Goal: Contribute content: Contribute content

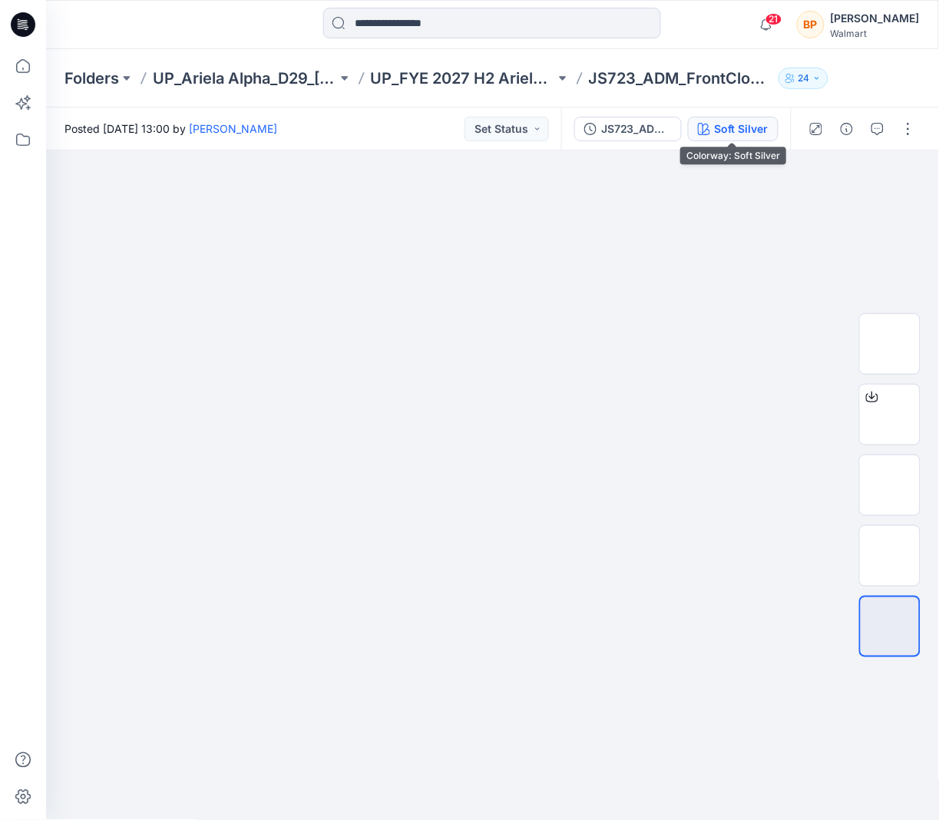
click at [764, 129] on div "Soft Silver" at bounding box center [742, 129] width 54 height 17
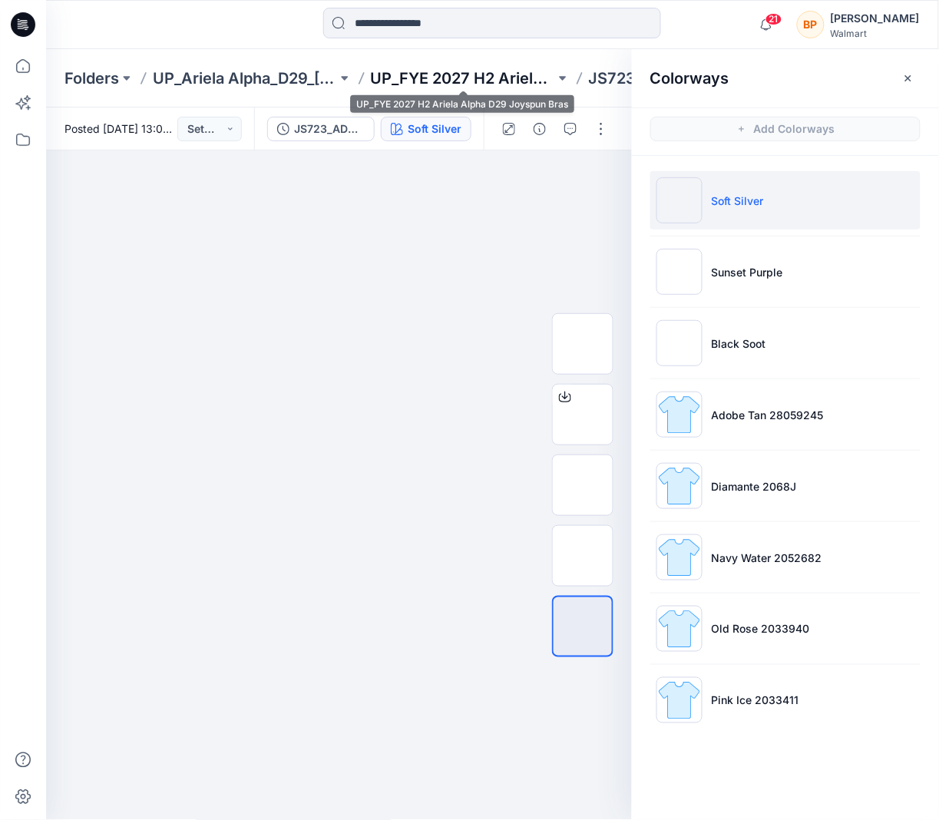
click at [467, 75] on p "UP_FYE 2027 H2 Ariela Alpha D29 Joyspun Bras" at bounding box center [463, 79] width 184 height 22
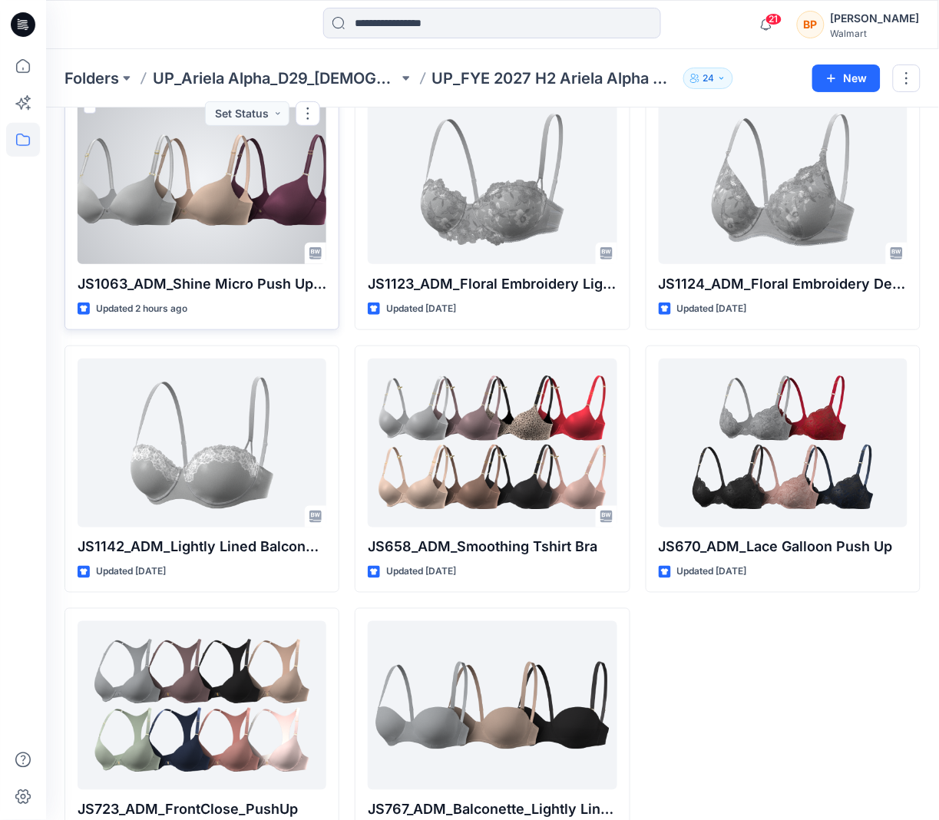
scroll to position [124, 0]
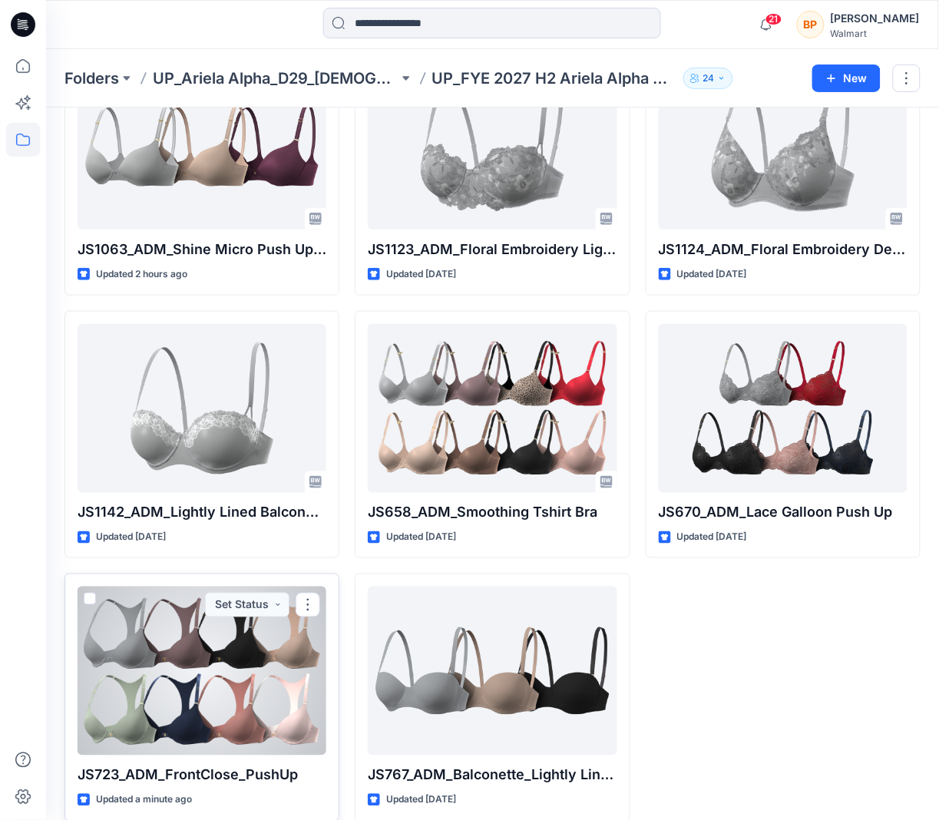
click at [313, 619] on div at bounding box center [202, 671] width 249 height 169
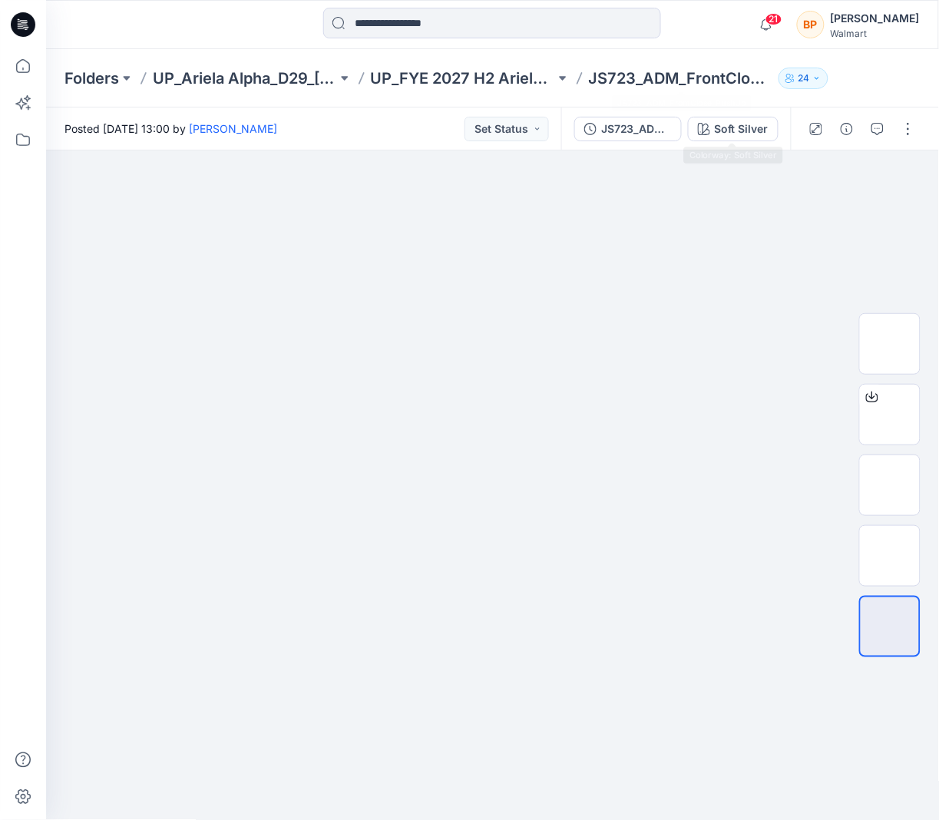
click at [737, 146] on div "JS723_ADM_FrontClose_PushUp Soft Silver" at bounding box center [676, 129] width 230 height 43
click at [737, 131] on div "Soft Silver" at bounding box center [742, 129] width 54 height 17
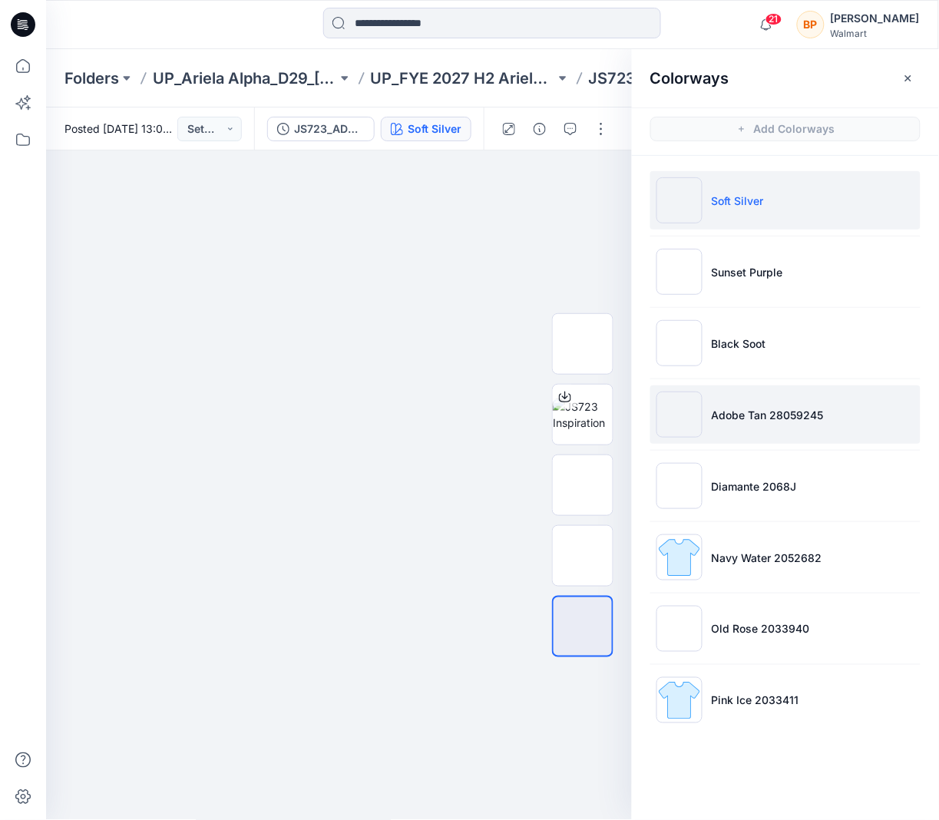
click at [747, 412] on p "Adobe Tan 28059245" at bounding box center [768, 415] width 112 height 16
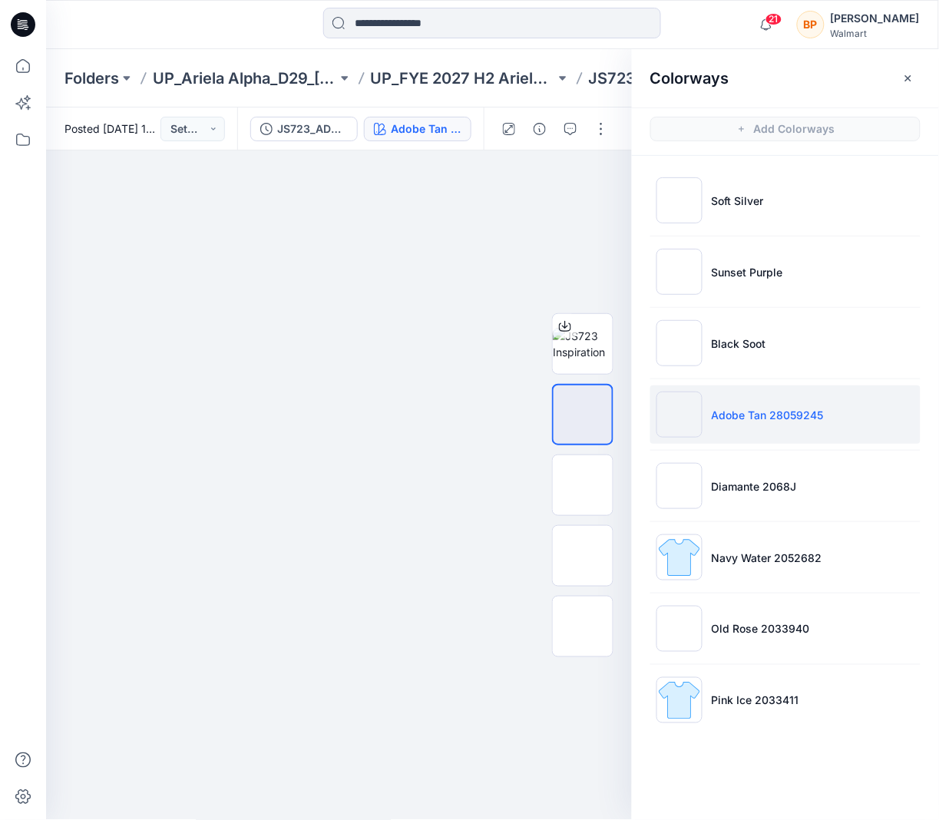
click at [744, 457] on ul "Soft Silver Sunset Purple Black Soot Adobe Tan 28059245 Diamante 2068J Navy Wat…" at bounding box center [785, 450] width 307 height 589
click at [616, 134] on div at bounding box center [555, 129] width 142 height 43
click at [600, 135] on button "button" at bounding box center [601, 129] width 25 height 25
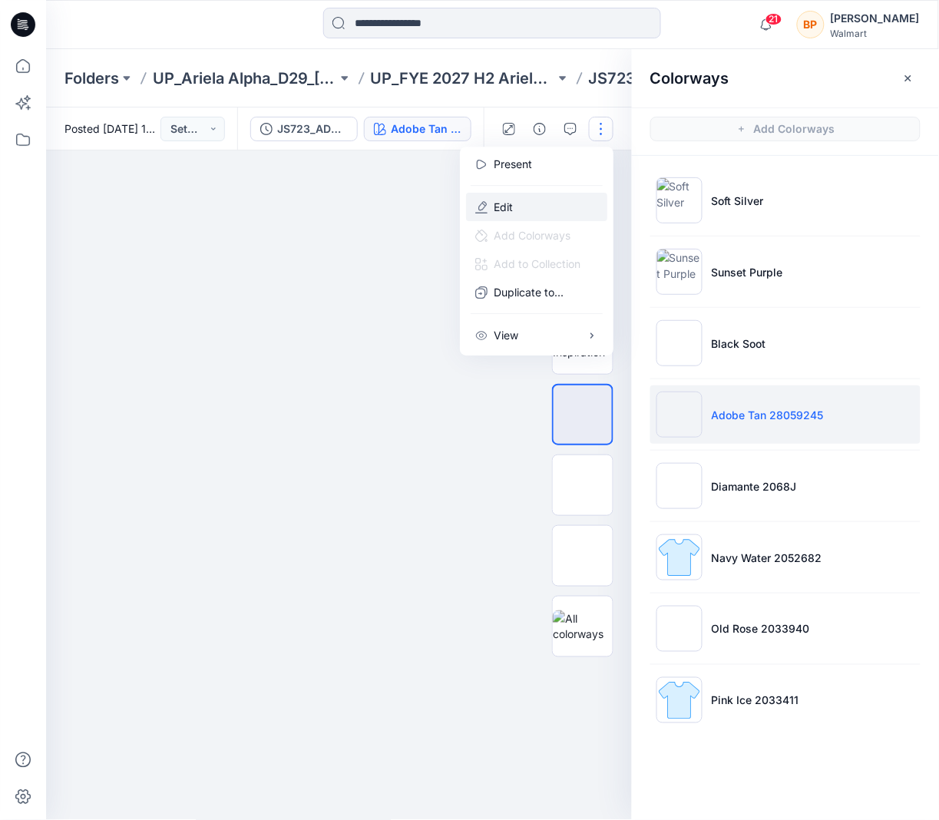
click at [534, 201] on button "Edit" at bounding box center [536, 207] width 141 height 28
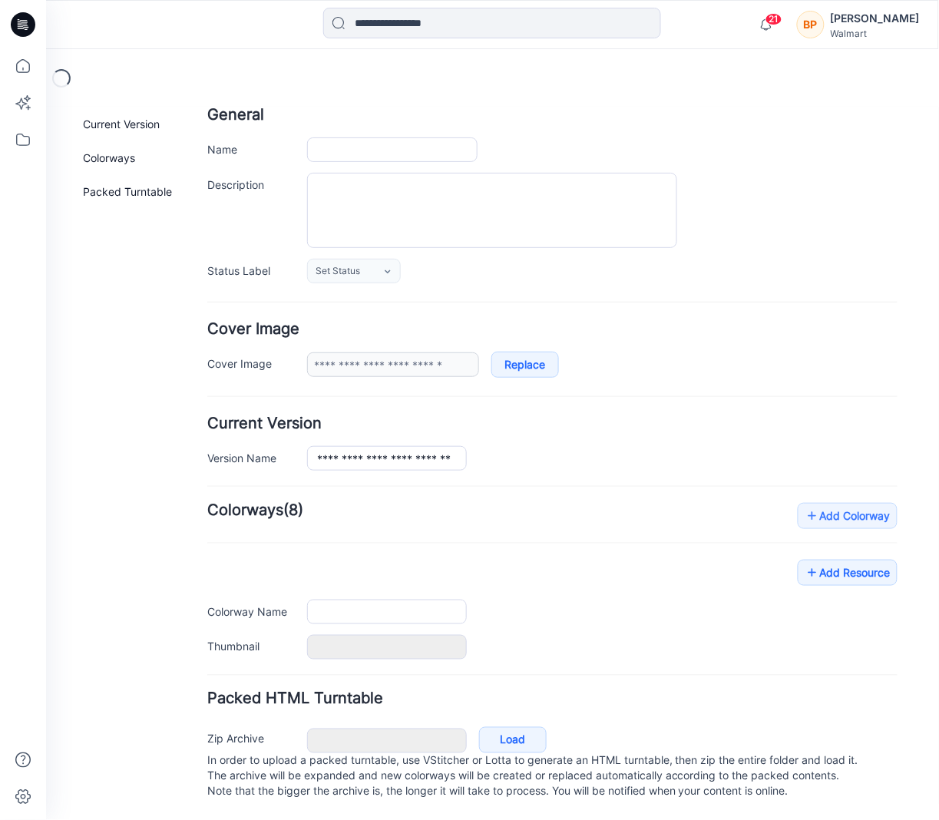
type input "**********"
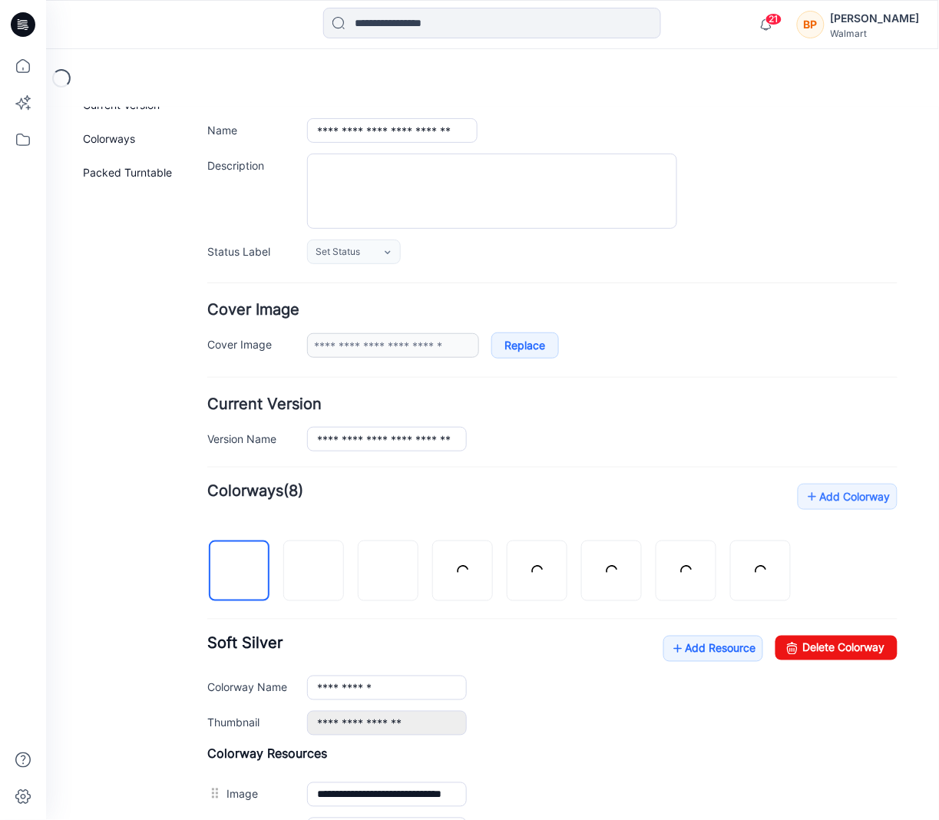
scroll to position [383, 0]
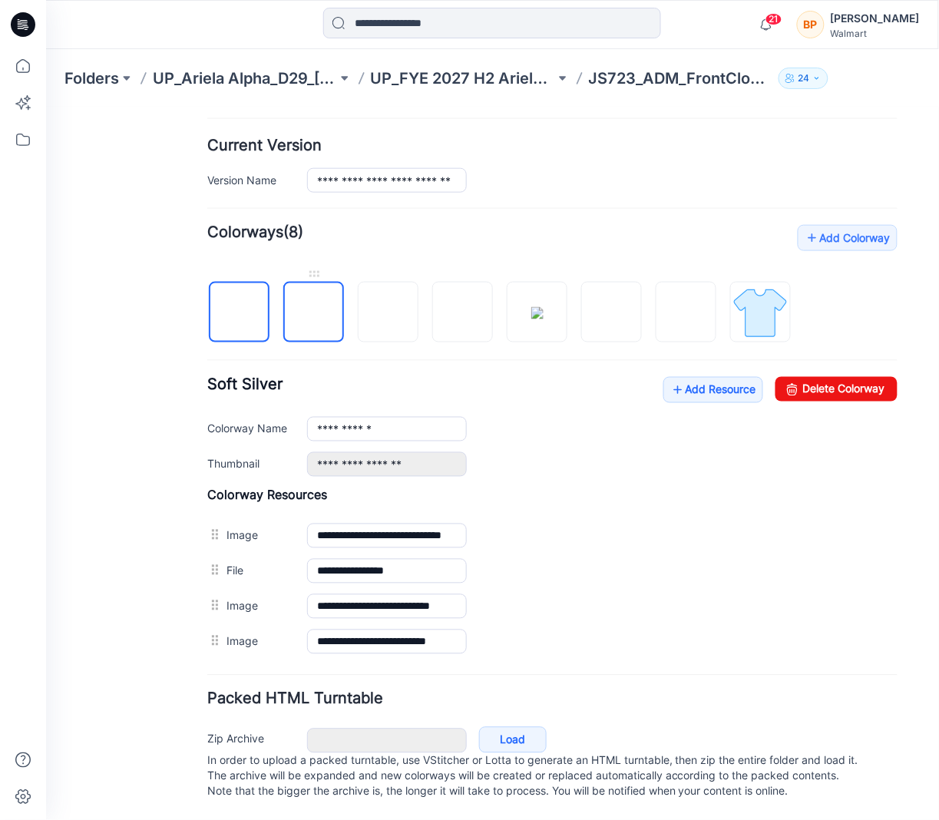
click at [313, 313] on img at bounding box center [313, 313] width 0 height 0
click at [388, 313] on img at bounding box center [388, 313] width 0 height 0
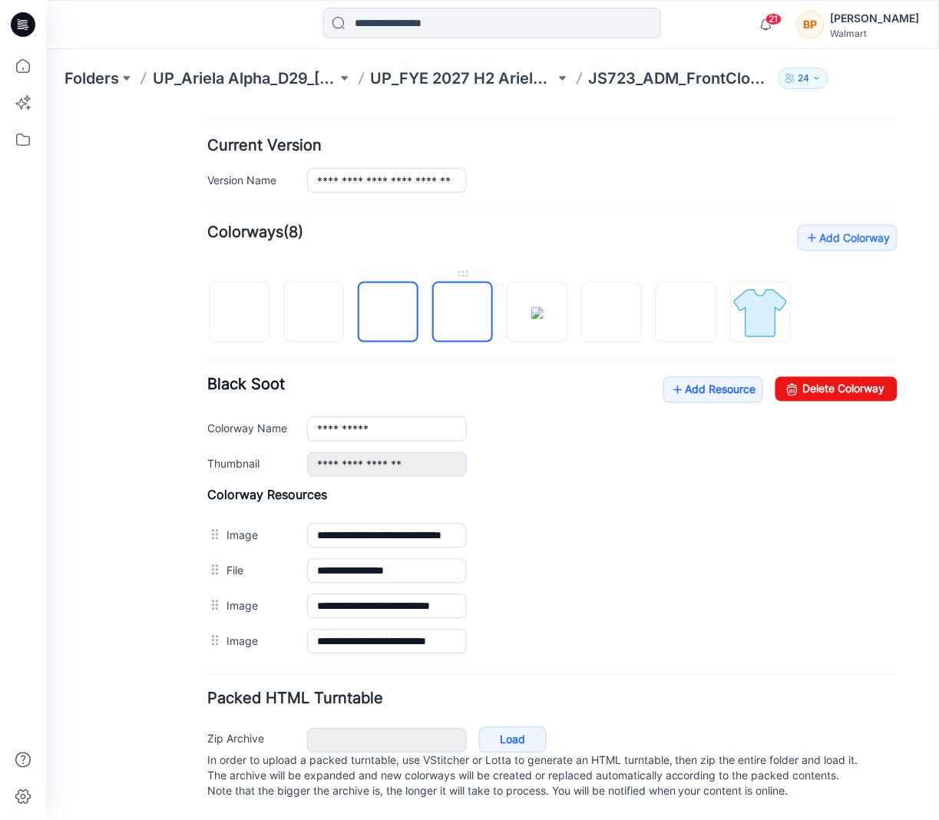
click at [462, 313] on img at bounding box center [462, 313] width 0 height 0
click at [575, 264] on div at bounding box center [505, 303] width 596 height 79
click at [543, 306] on img at bounding box center [537, 312] width 12 height 12
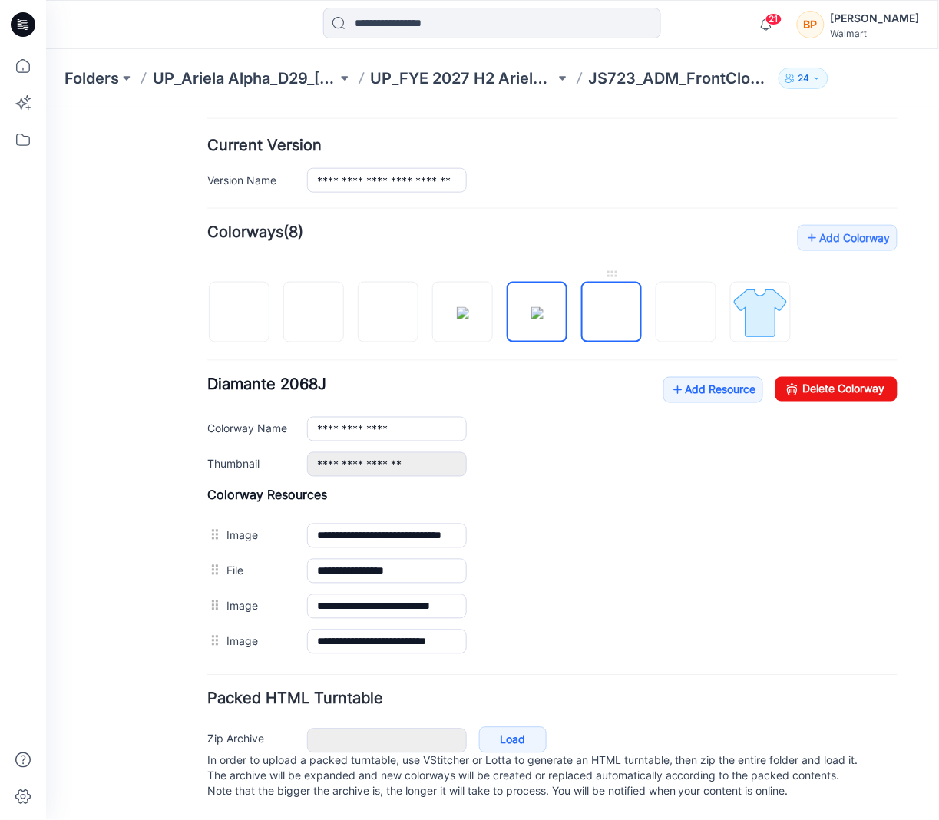
click at [611, 313] on img at bounding box center [611, 313] width 0 height 0
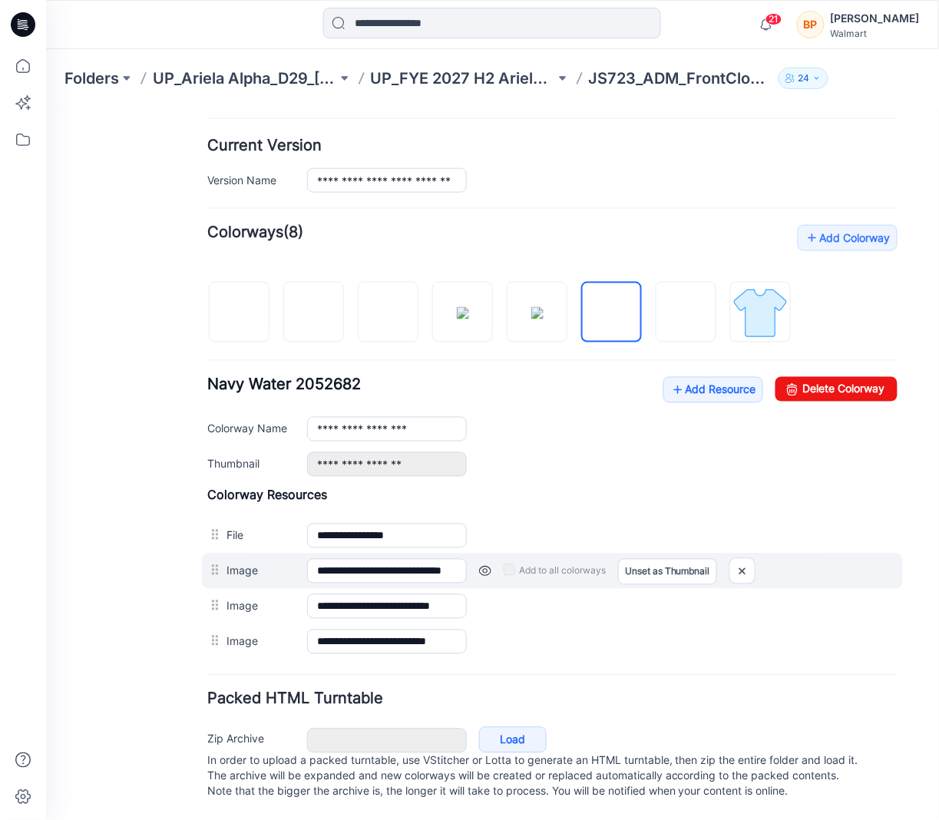
drag, startPoint x: 224, startPoint y: 514, endPoint x: 224, endPoint y: 538, distance: 24.6
click at [224, 538] on div "**********" at bounding box center [552, 573] width 691 height 172
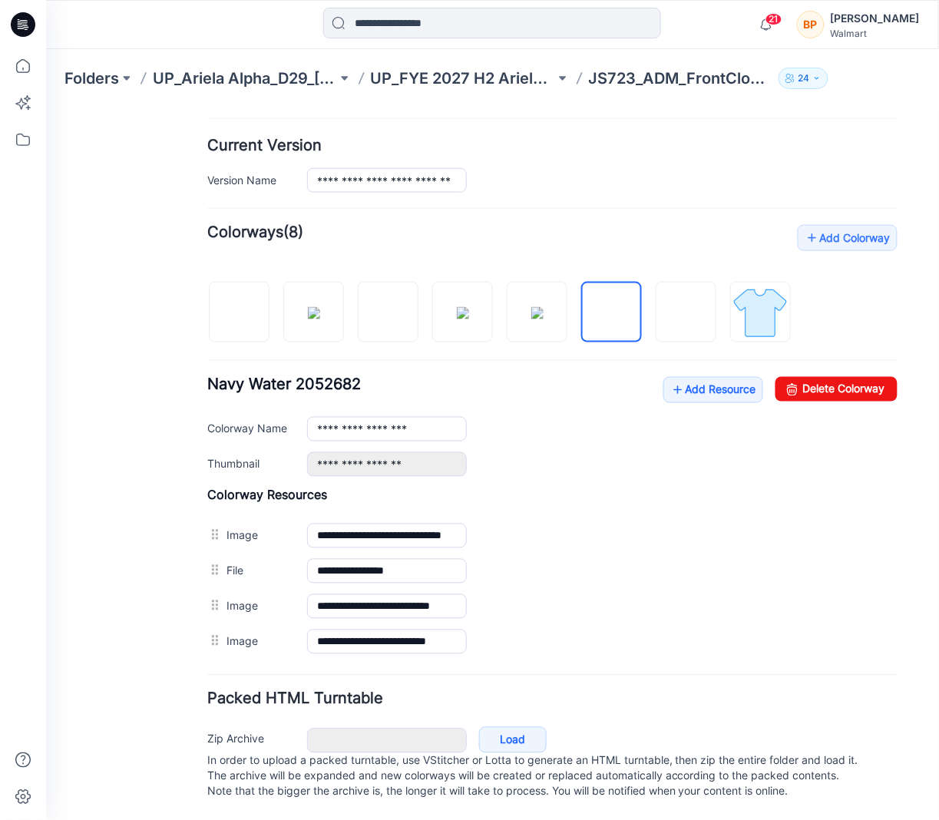
click at [648, 299] on div at bounding box center [505, 303] width 596 height 79
click at [688, 306] on img at bounding box center [686, 312] width 12 height 12
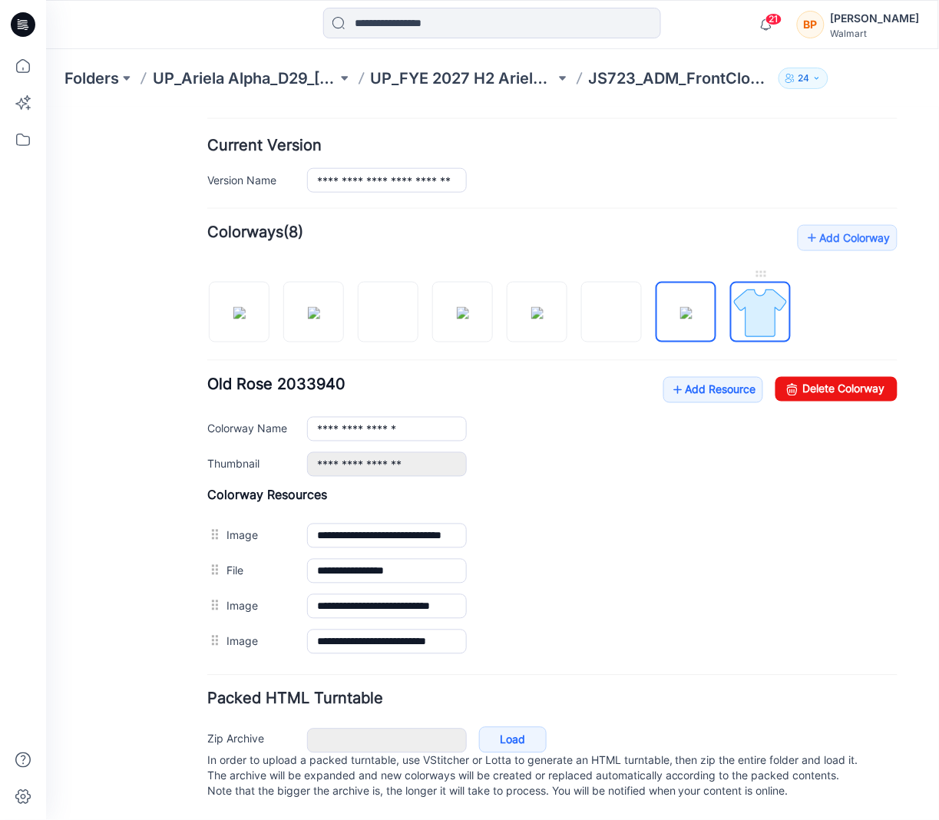
click at [764, 296] on img at bounding box center [760, 312] width 58 height 58
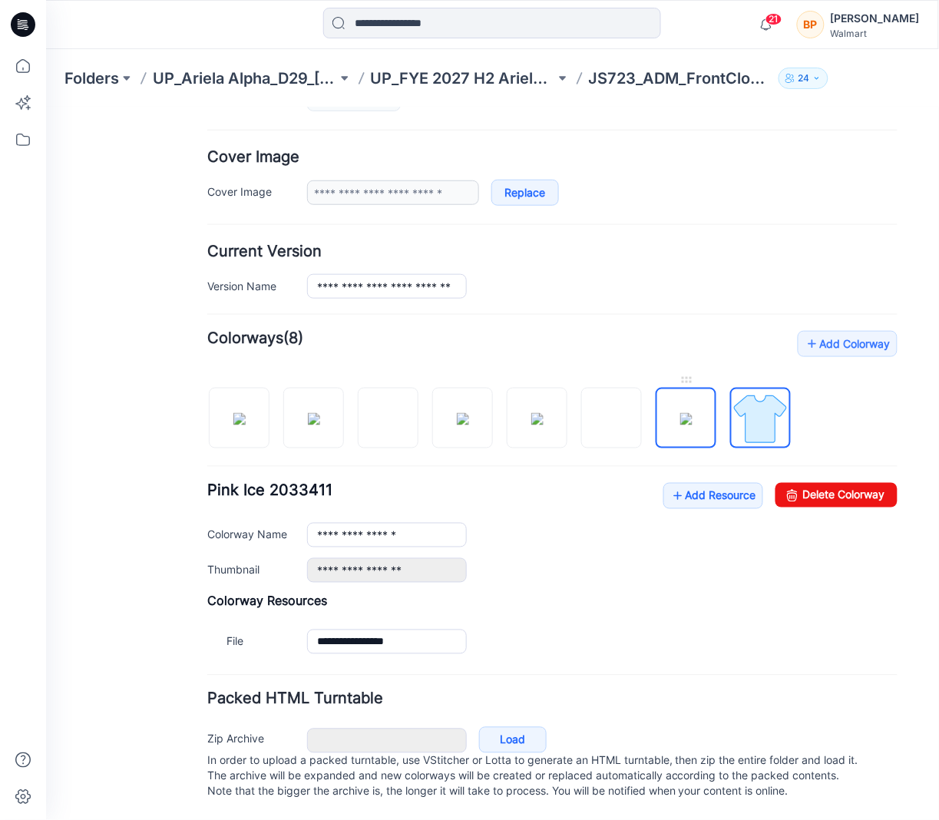
click at [680, 412] on img at bounding box center [686, 418] width 12 height 12
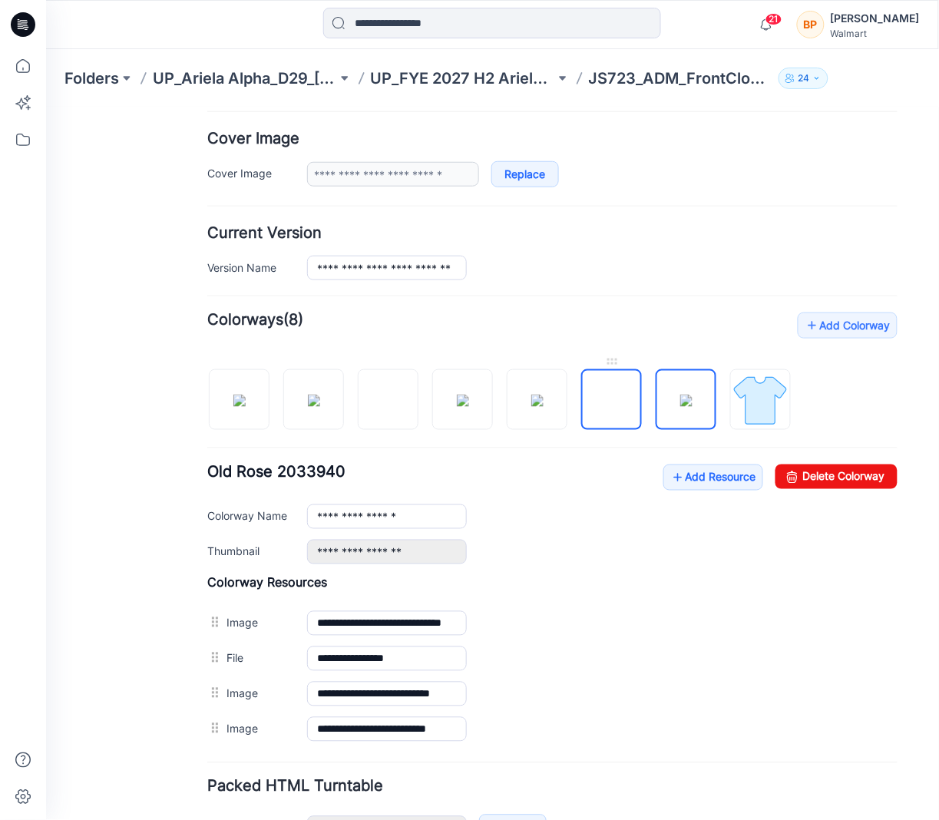
click at [611, 400] on img at bounding box center [611, 400] width 0 height 0
click at [543, 401] on img at bounding box center [537, 400] width 12 height 12
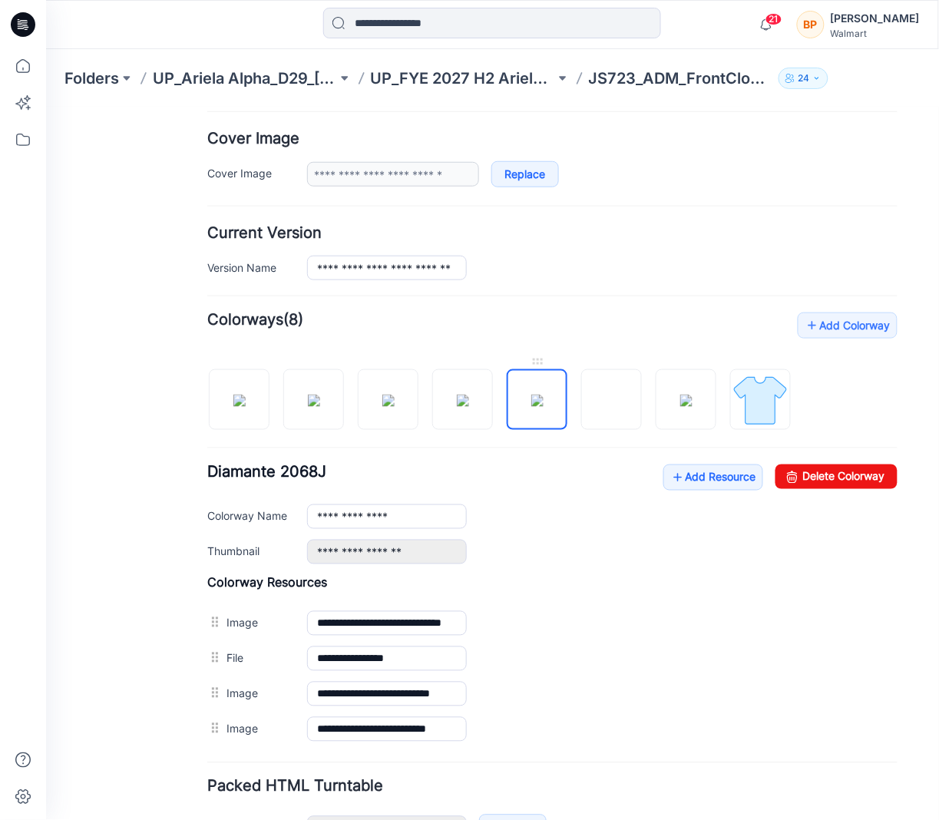
click at [531, 406] on img at bounding box center [537, 400] width 12 height 12
click at [469, 406] on img at bounding box center [462, 400] width 12 height 12
type input "**********"
click at [354, 422] on div at bounding box center [505, 391] width 596 height 79
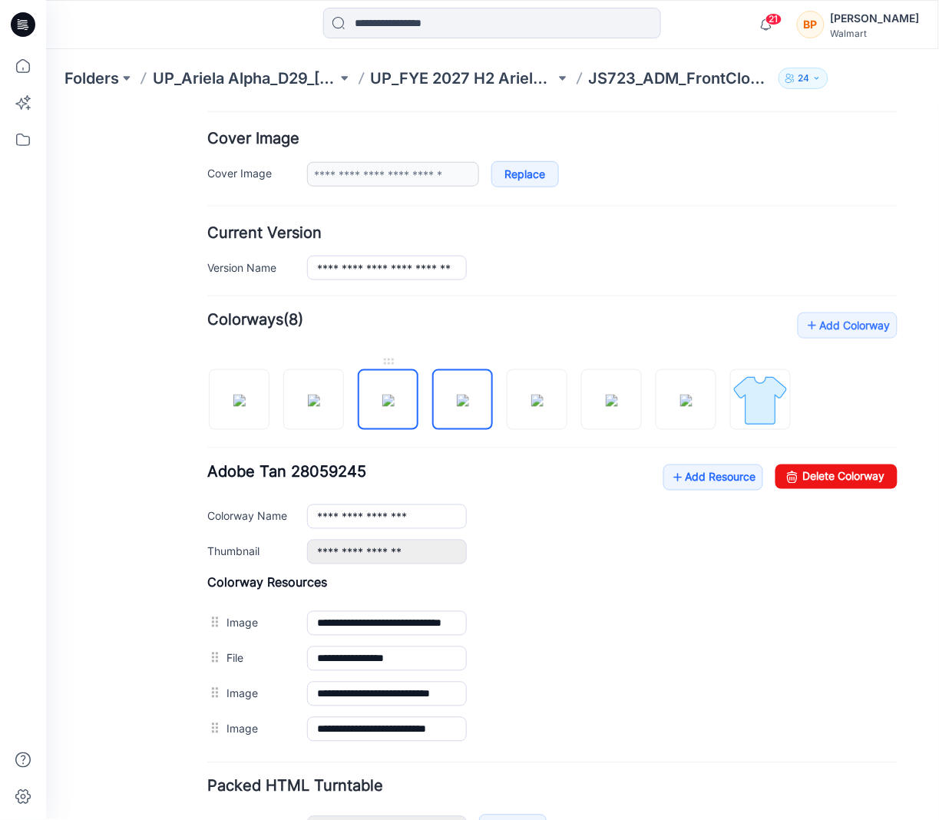
scroll to position [0, 0]
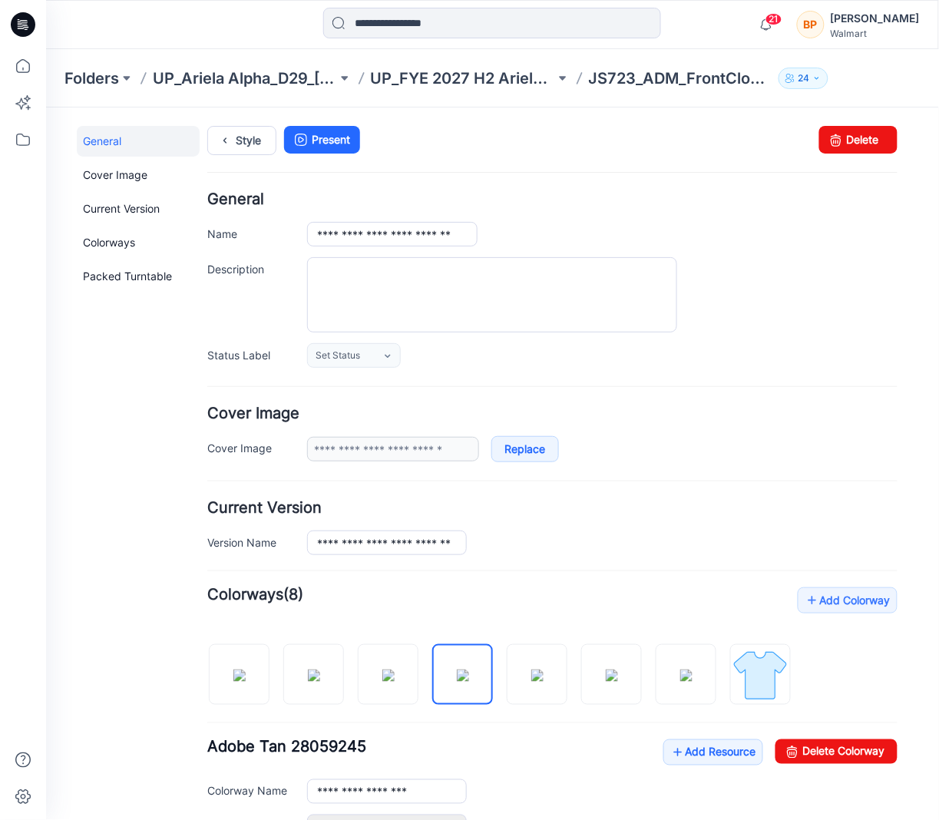
click at [266, 164] on div "Style Present Changes Saved Delete" at bounding box center [552, 158] width 691 height 66
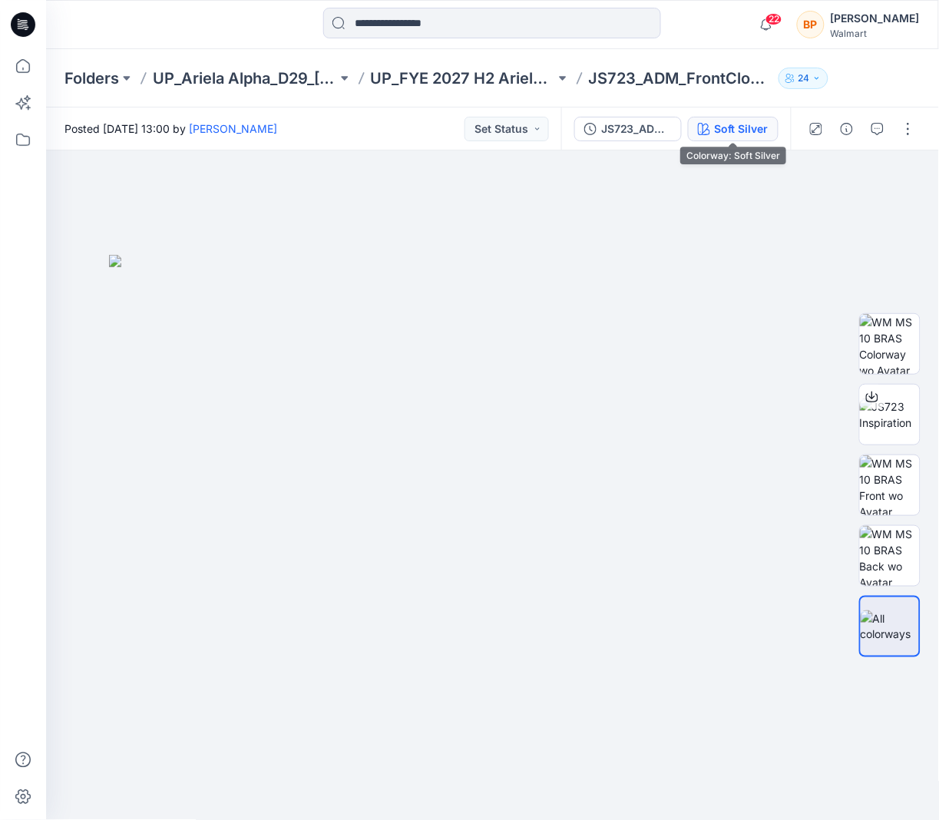
click at [758, 128] on div "Soft Silver" at bounding box center [742, 129] width 54 height 17
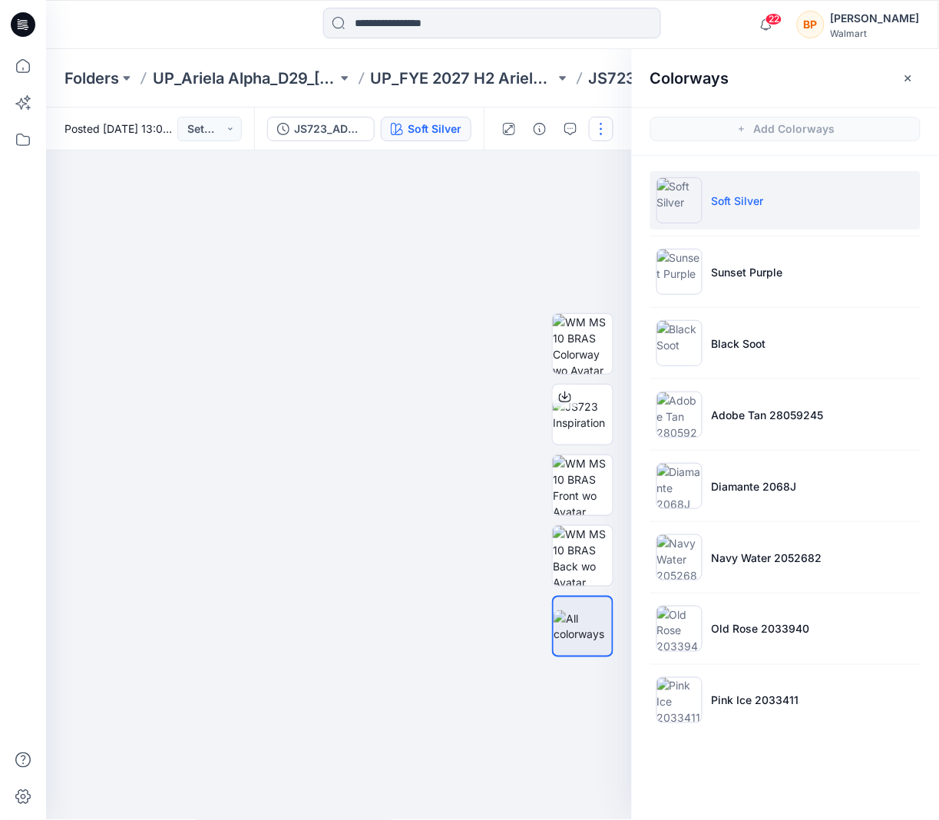
click at [601, 121] on button "button" at bounding box center [601, 129] width 25 height 25
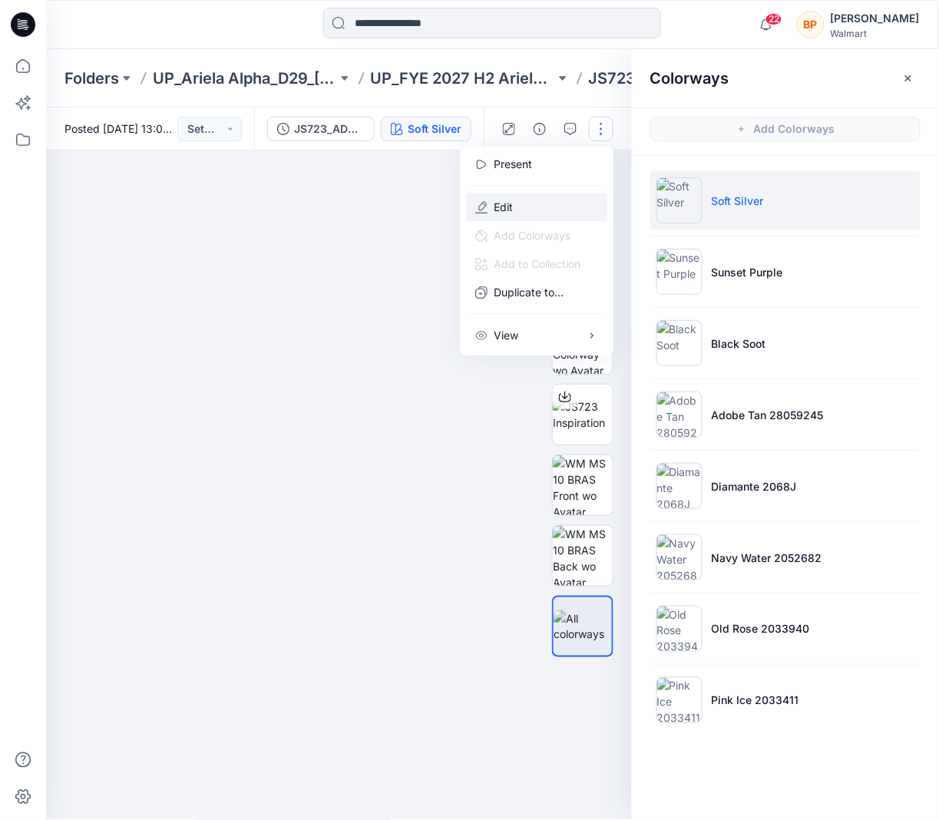
click at [559, 207] on button "Edit" at bounding box center [536, 207] width 141 height 28
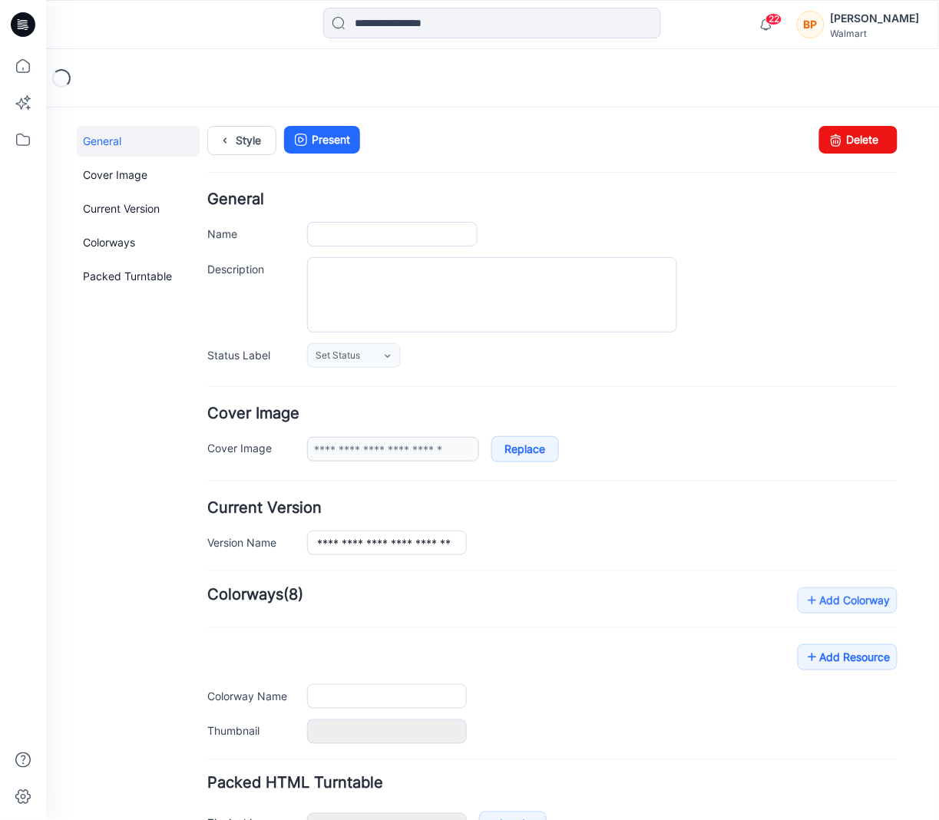
type input "**********"
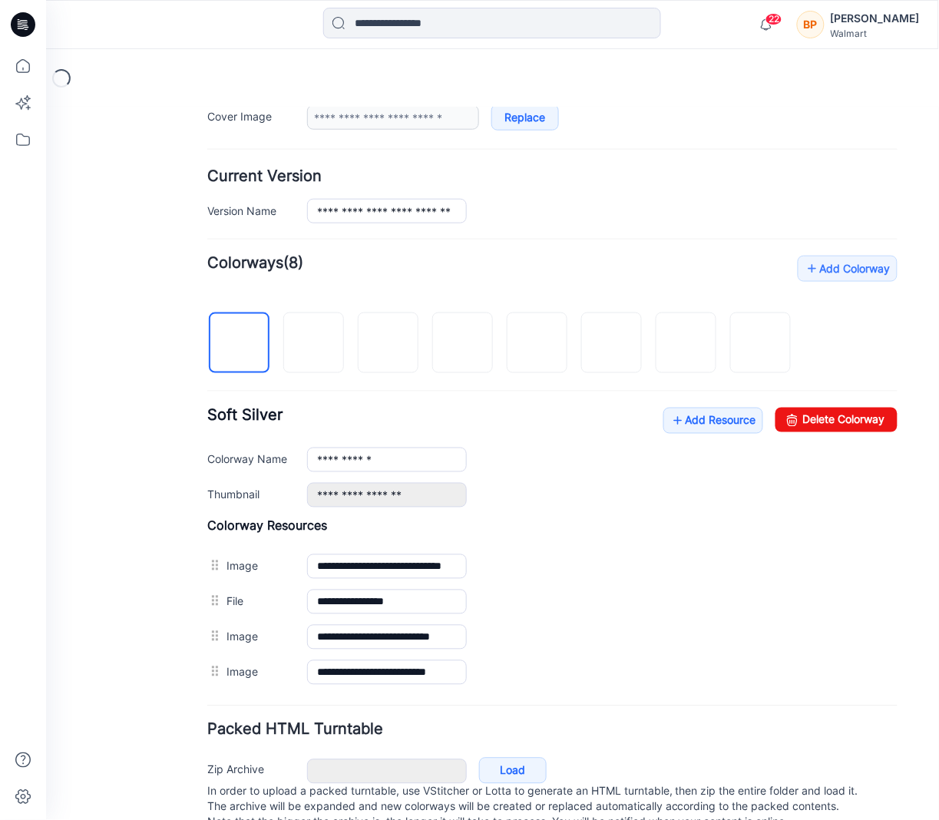
scroll to position [383, 0]
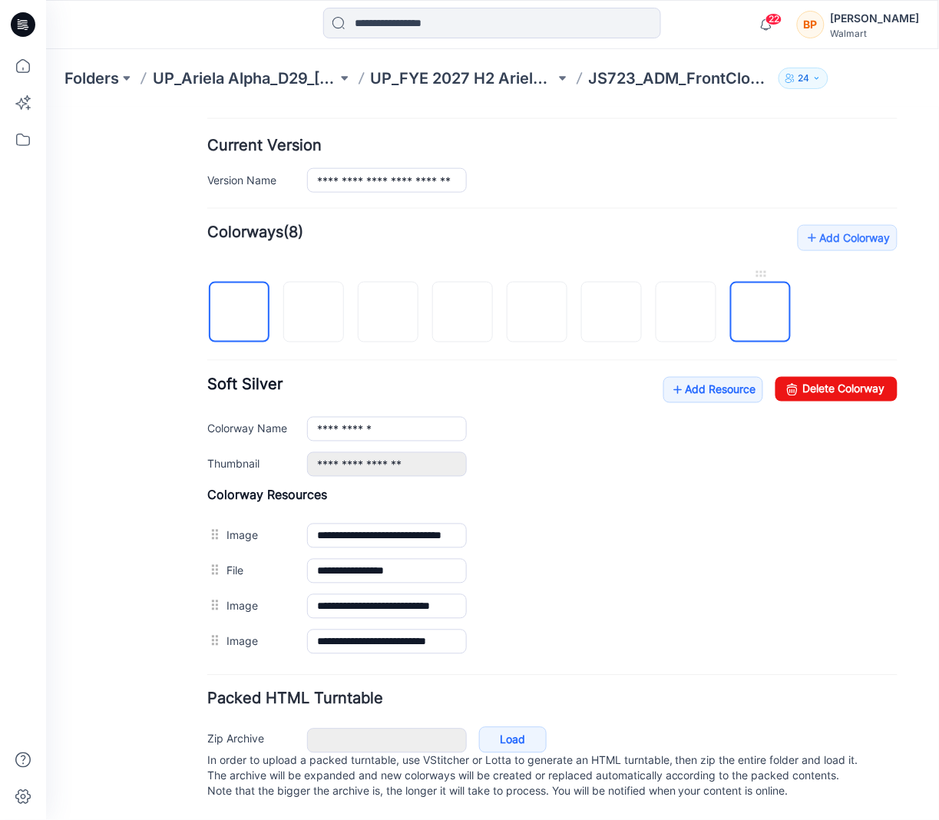
click at [760, 313] on img at bounding box center [760, 313] width 0 height 0
type input "**********"
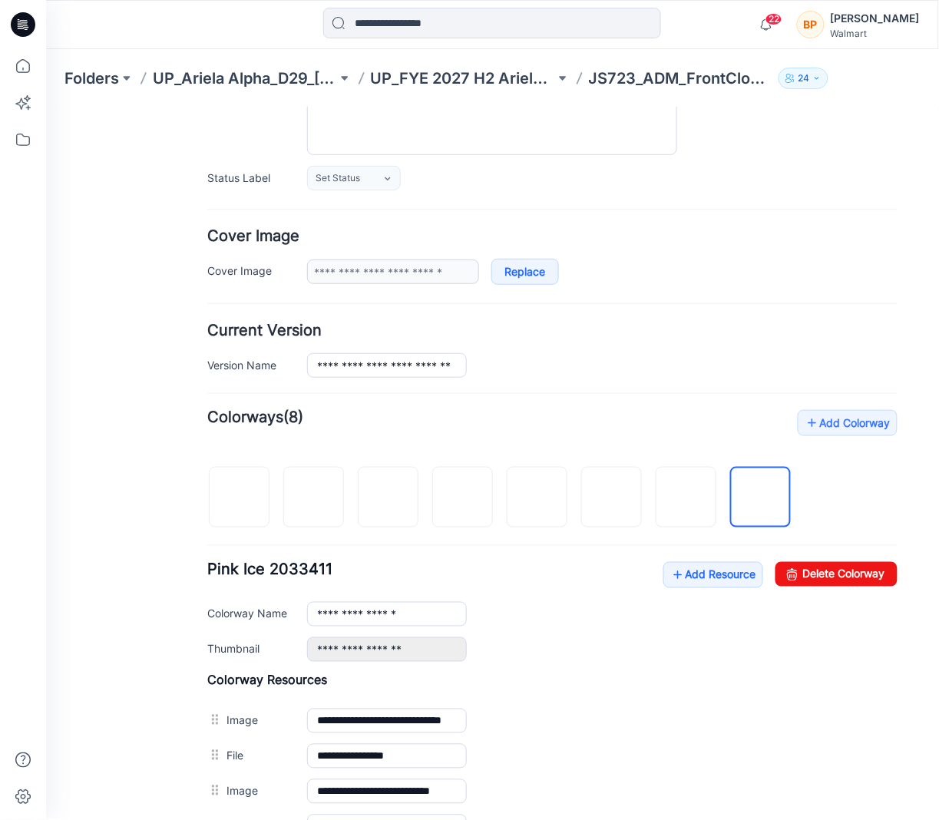
scroll to position [0, 0]
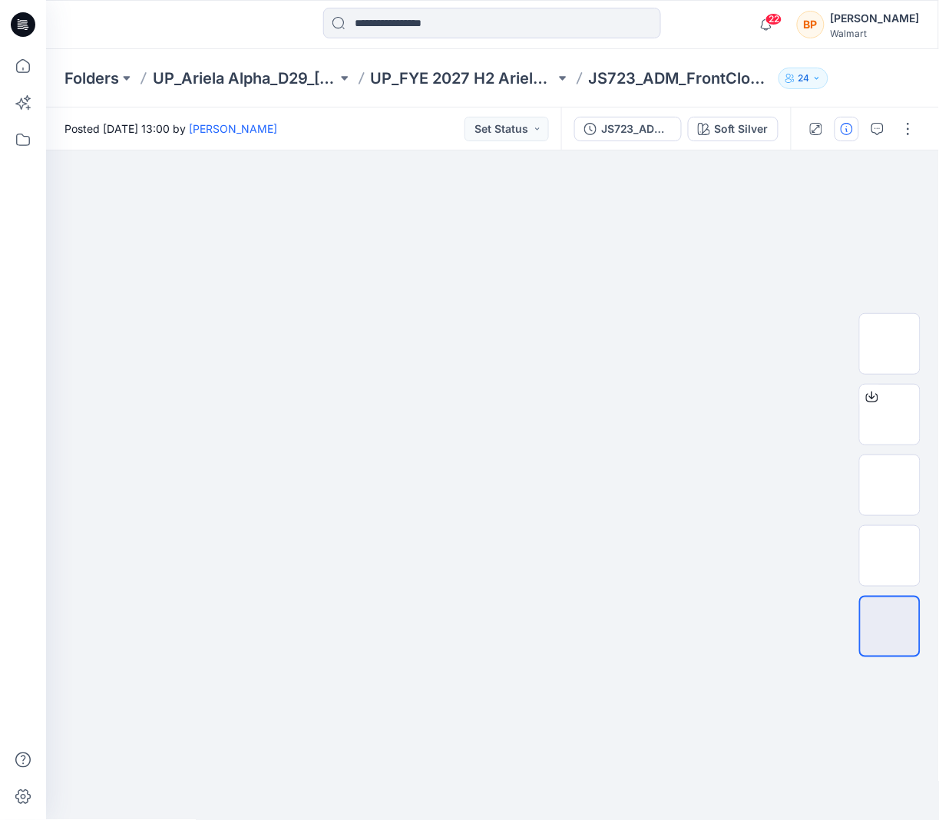
click at [850, 125] on icon "button" at bounding box center [847, 129] width 12 height 12
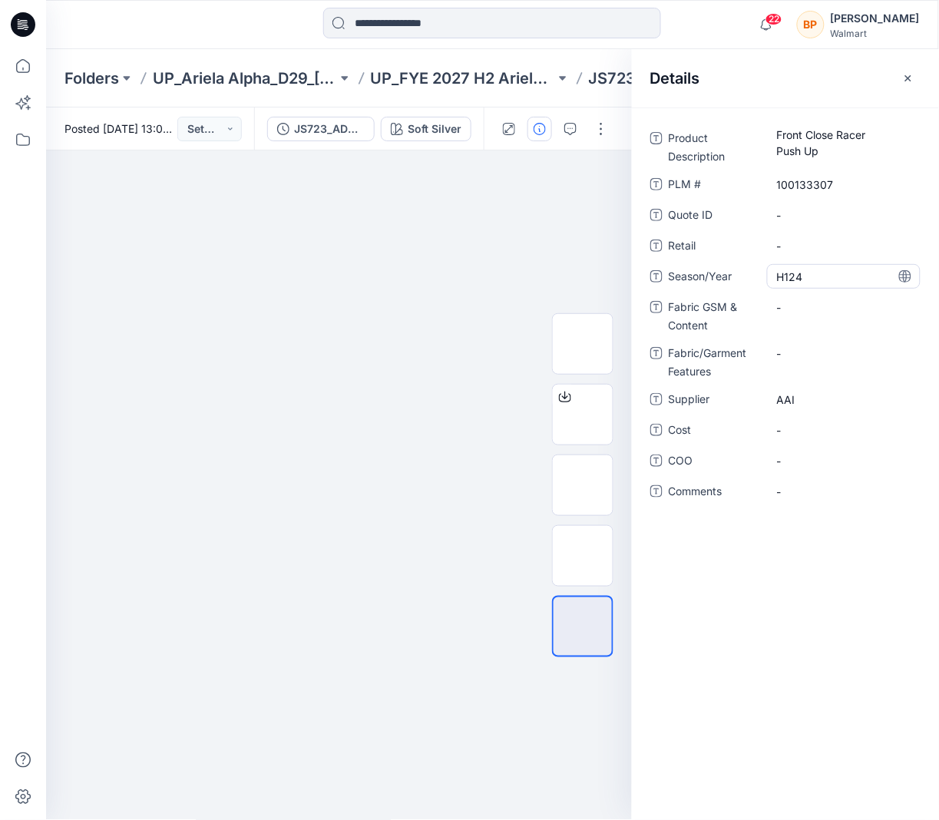
click at [799, 273] on span "H124" at bounding box center [844, 277] width 134 height 16
drag, startPoint x: 799, startPoint y: 273, endPoint x: 774, endPoint y: 273, distance: 24.6
click at [775, 273] on textarea "****" at bounding box center [844, 276] width 154 height 25
type textarea "*****"
click at [836, 485] on span "-" at bounding box center [844, 492] width 134 height 16
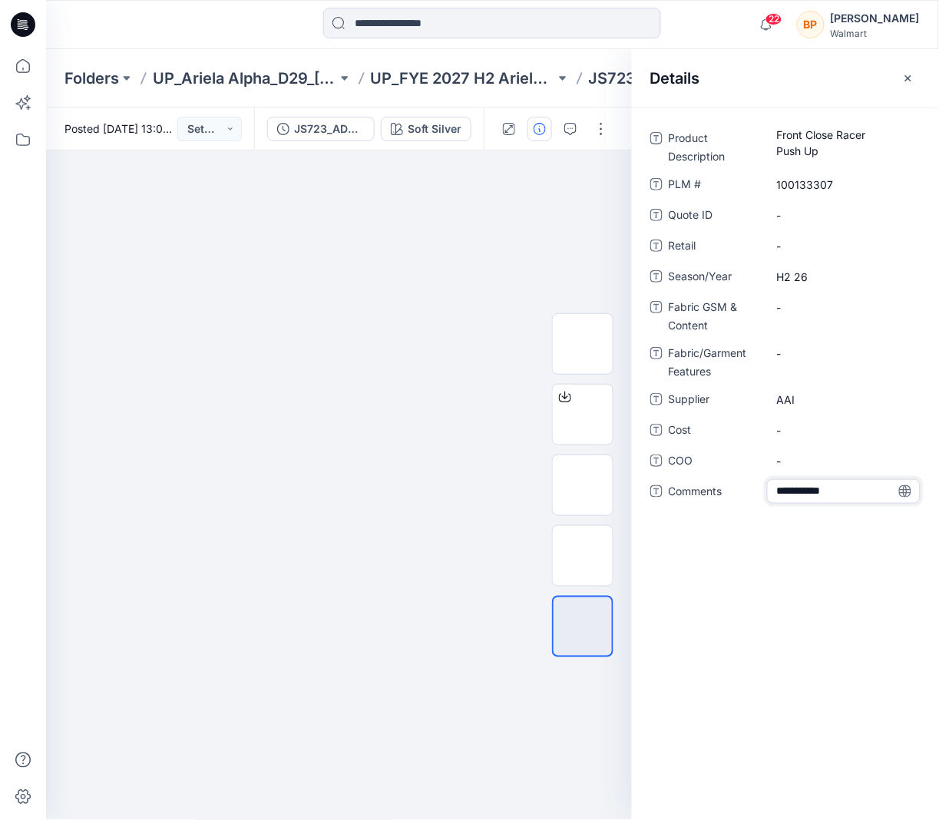
drag, startPoint x: 792, startPoint y: 490, endPoint x: 708, endPoint y: 487, distance: 83.8
click at [708, 487] on div "**********" at bounding box center [786, 491] width 270 height 25
type textarea "*********"
click at [585, 255] on img at bounding box center [339, 255] width 768 height 0
click at [909, 78] on icon "button" at bounding box center [909, 78] width 12 height 12
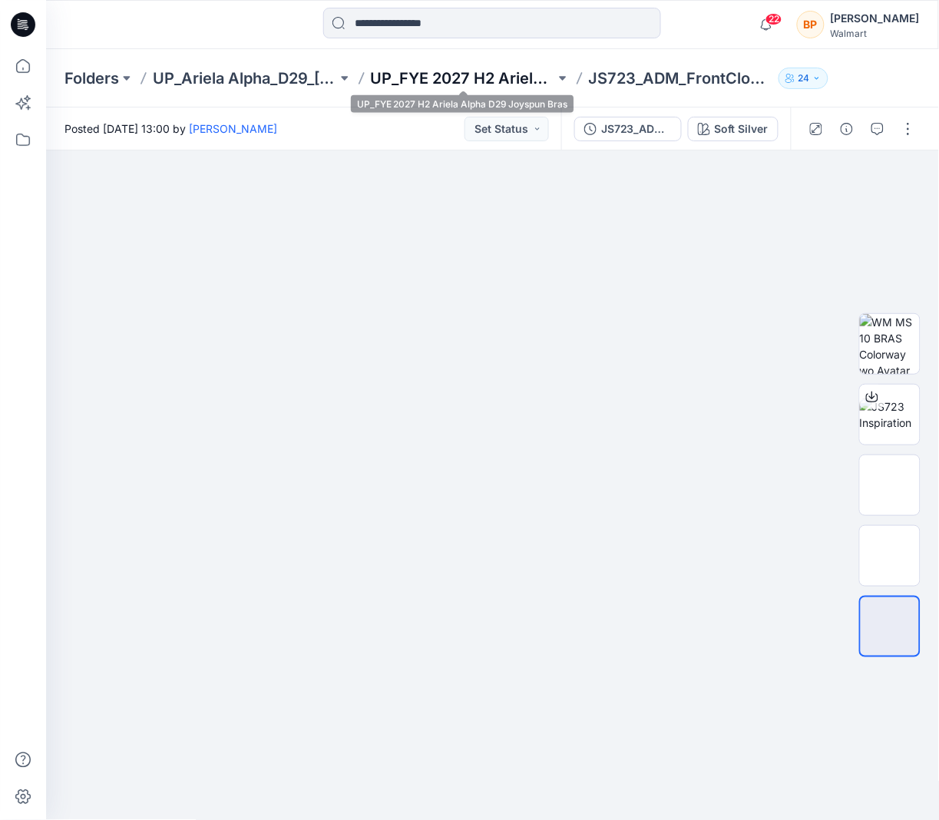
click at [510, 68] on p "UP_FYE 2027 H2 Ariela Alpha D29 Joyspun Bras" at bounding box center [463, 79] width 184 height 22
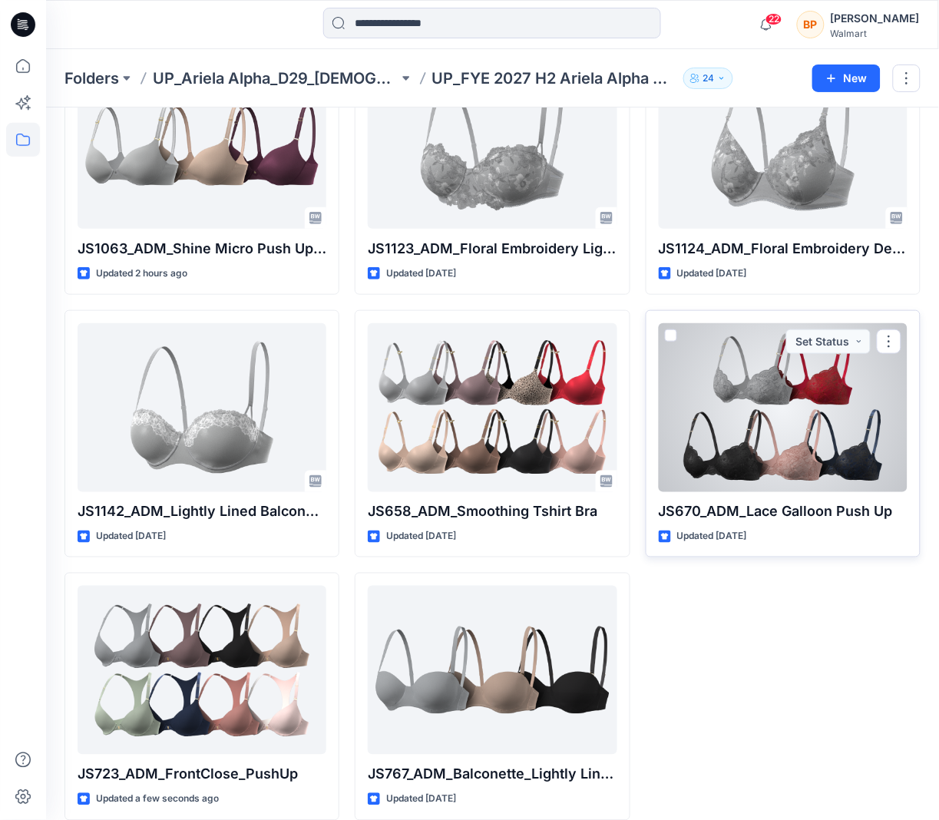
scroll to position [144, 0]
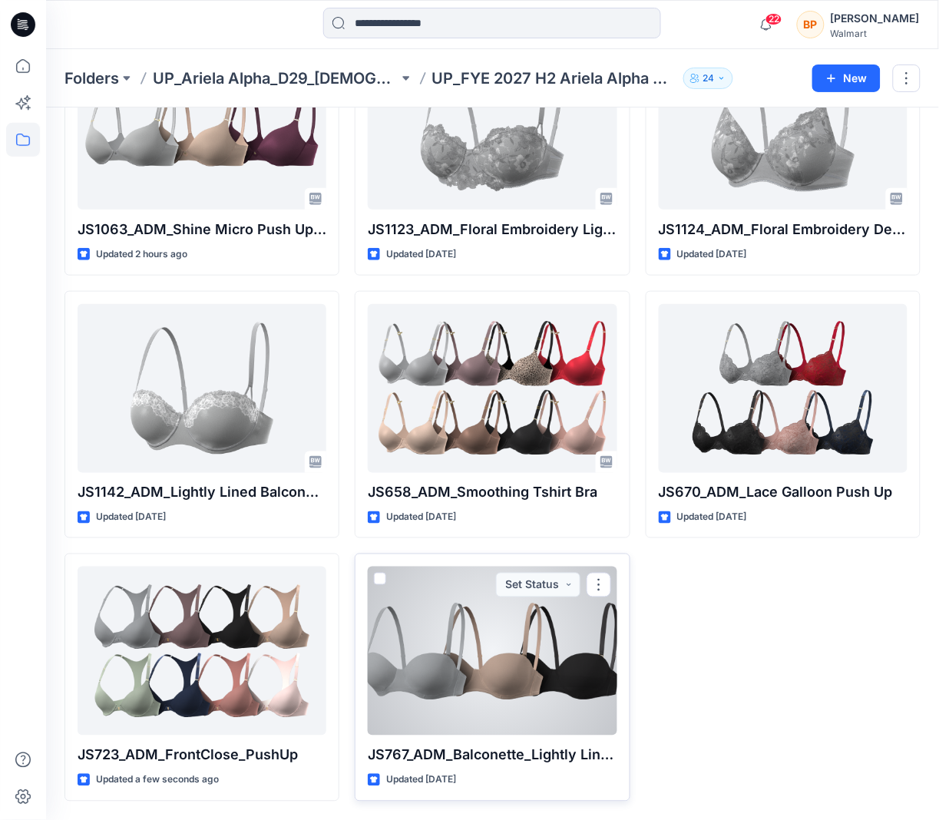
click at [481, 620] on div at bounding box center [492, 651] width 249 height 169
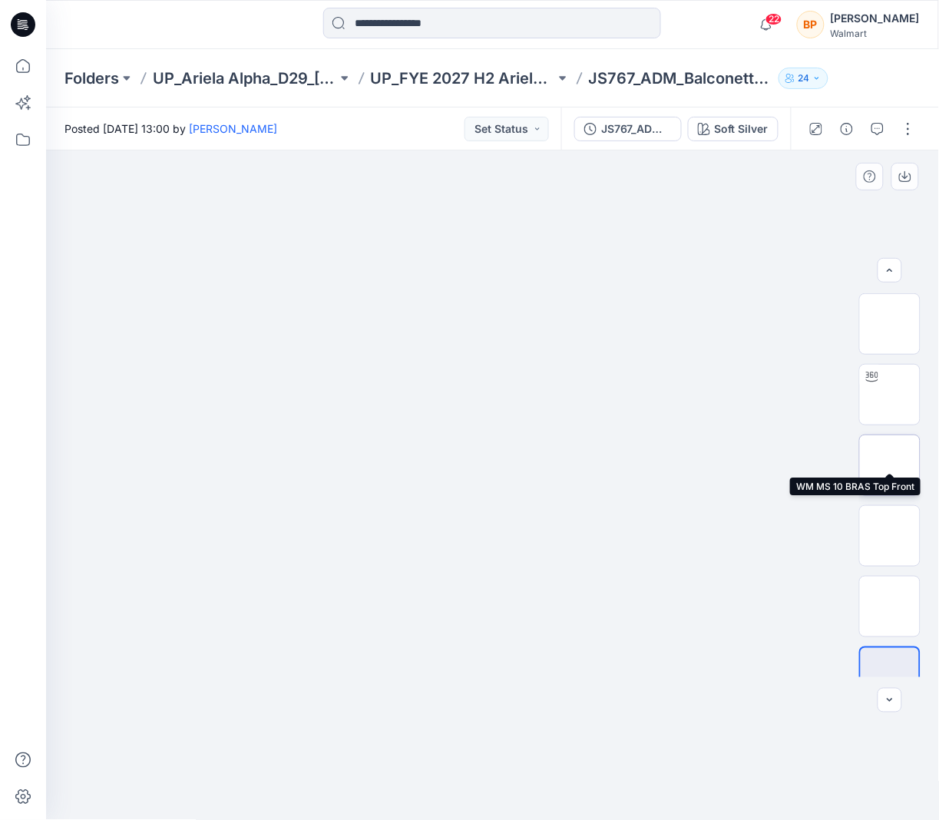
scroll to position [31, 0]
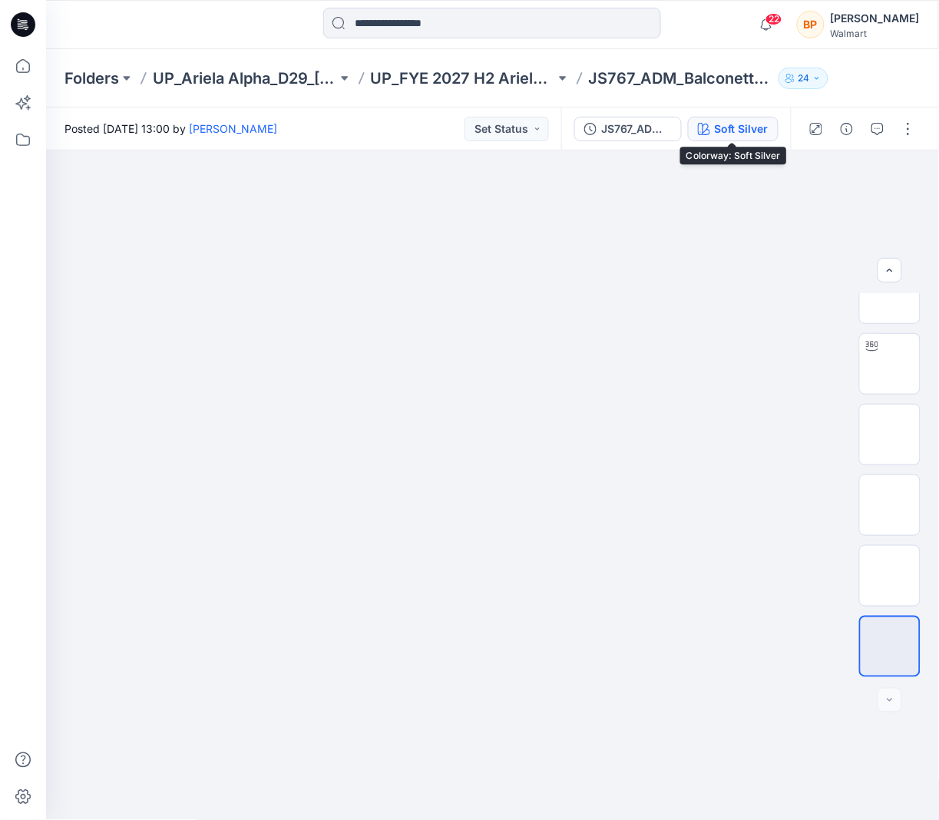
click at [747, 126] on div "Soft Silver" at bounding box center [742, 129] width 54 height 17
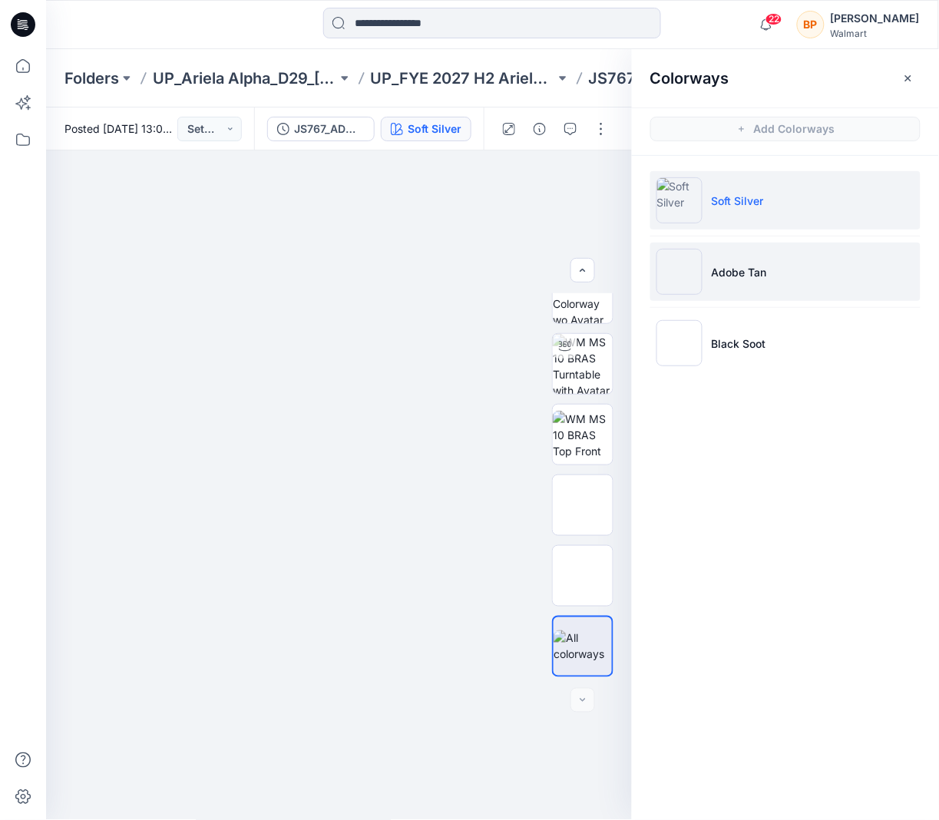
click at [796, 263] on li "Adobe Tan" at bounding box center [786, 272] width 270 height 58
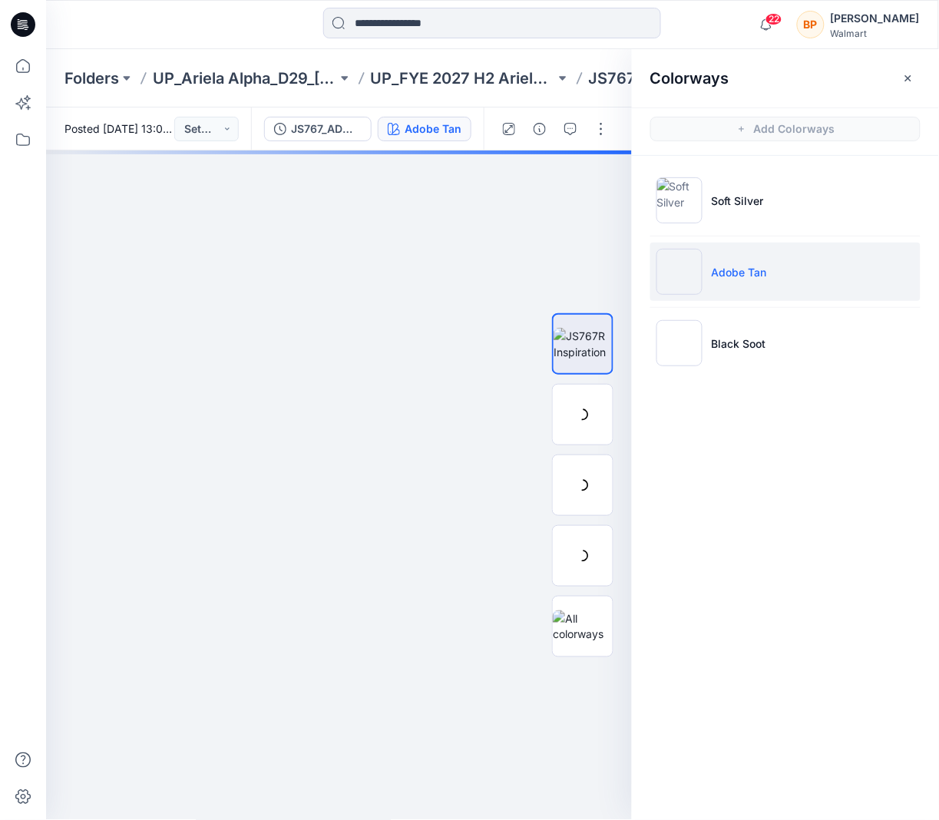
scroll to position [0, 0]
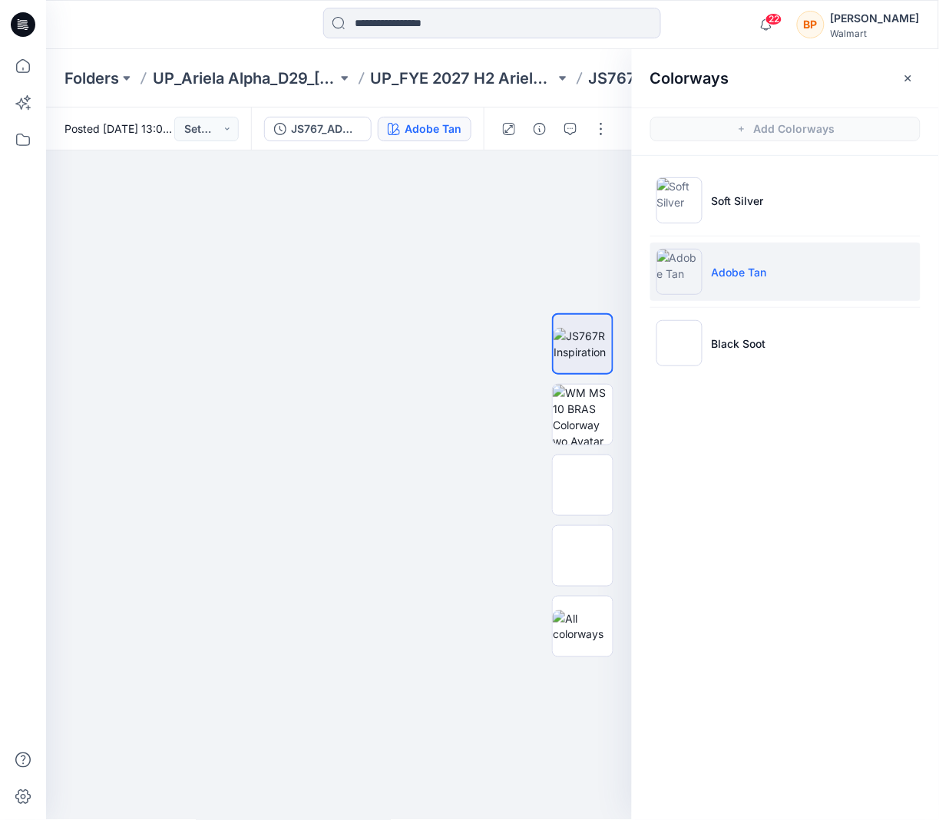
click at [785, 304] on ul "Soft Silver Adobe Tan Black Soot" at bounding box center [785, 272] width 307 height 232
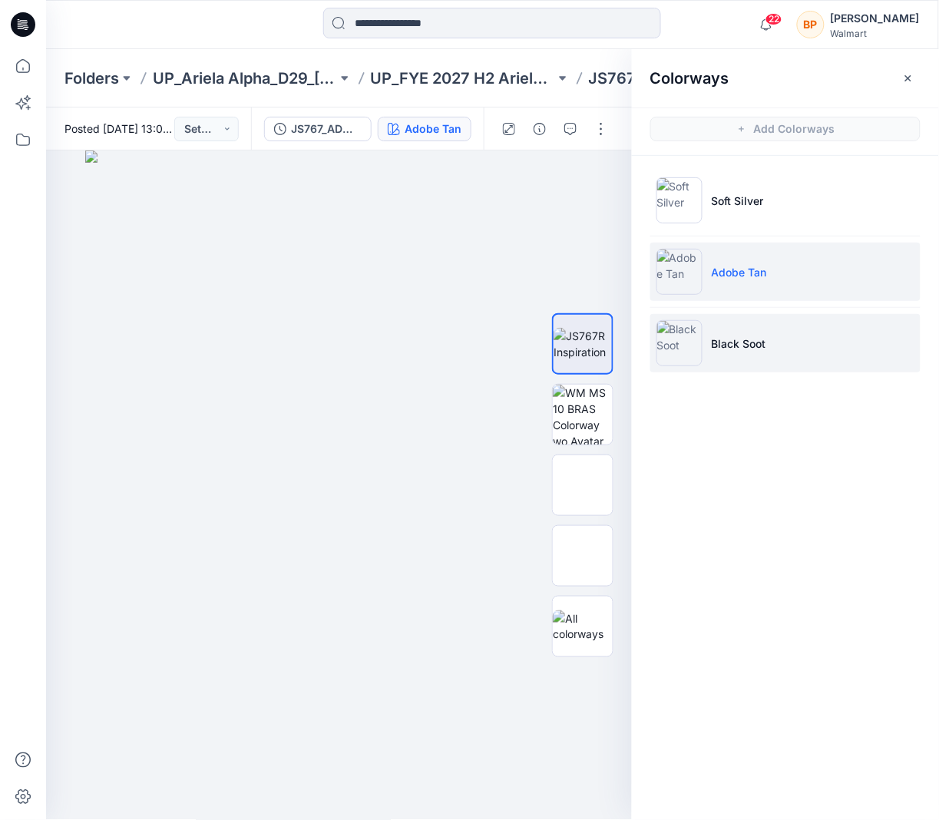
click at [779, 320] on li "Black Soot" at bounding box center [786, 343] width 270 height 58
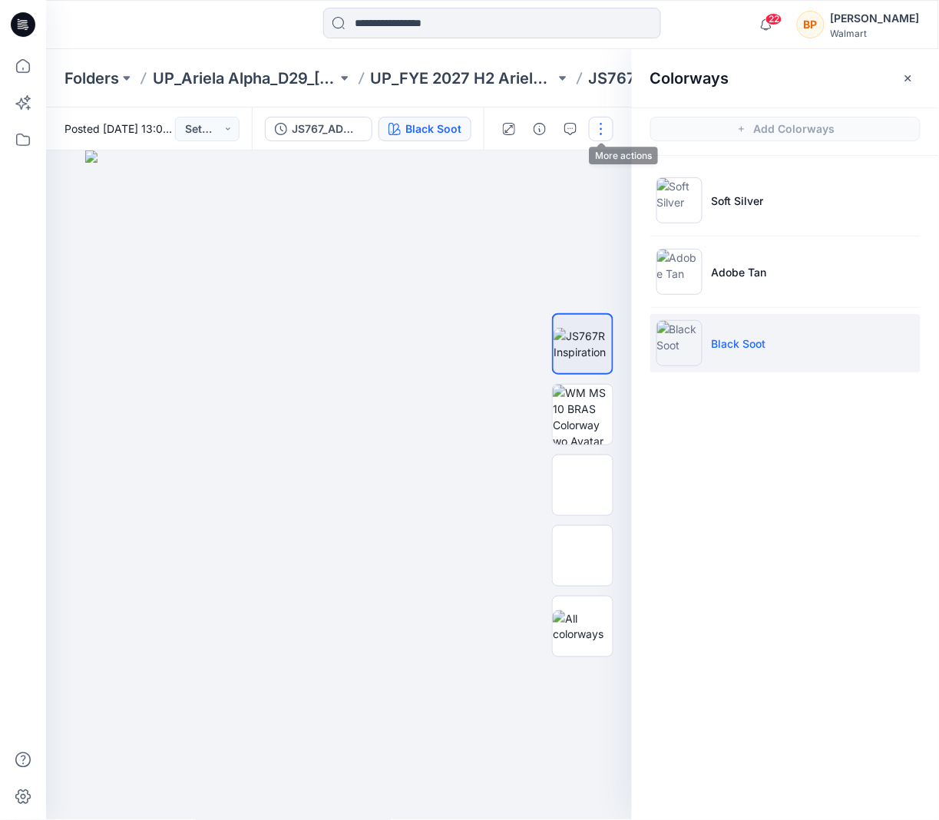
click at [605, 127] on button "button" at bounding box center [601, 129] width 25 height 25
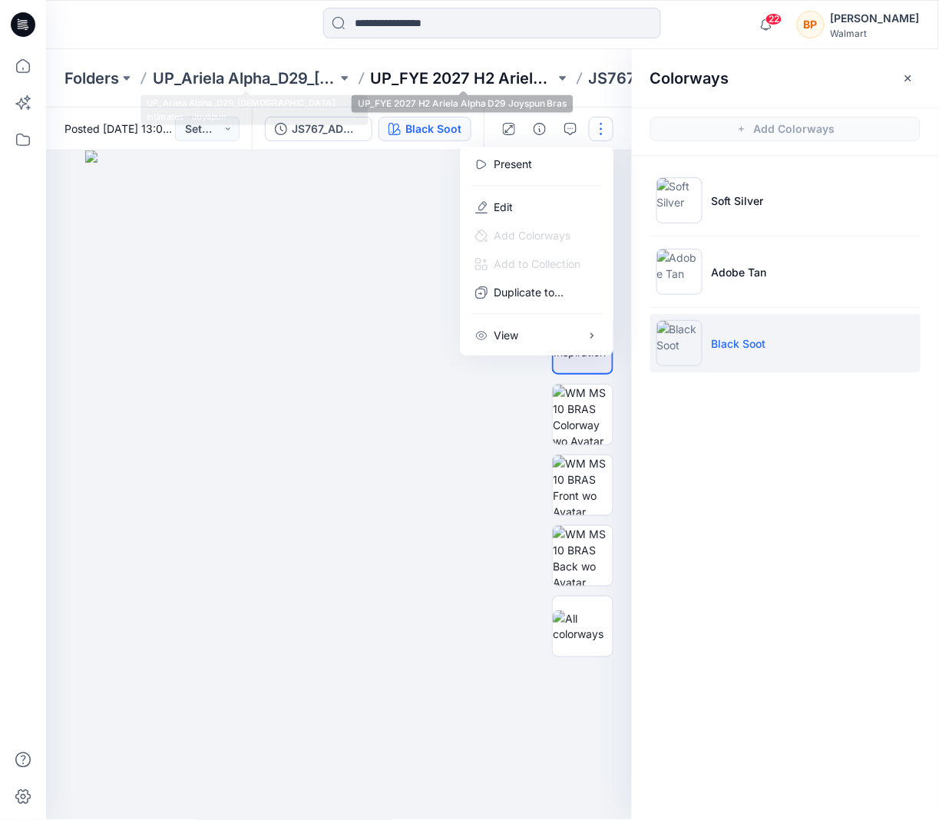
click at [441, 71] on p "UP_FYE 2027 H2 Ariela Alpha D29 Joyspun Bras" at bounding box center [463, 79] width 184 height 22
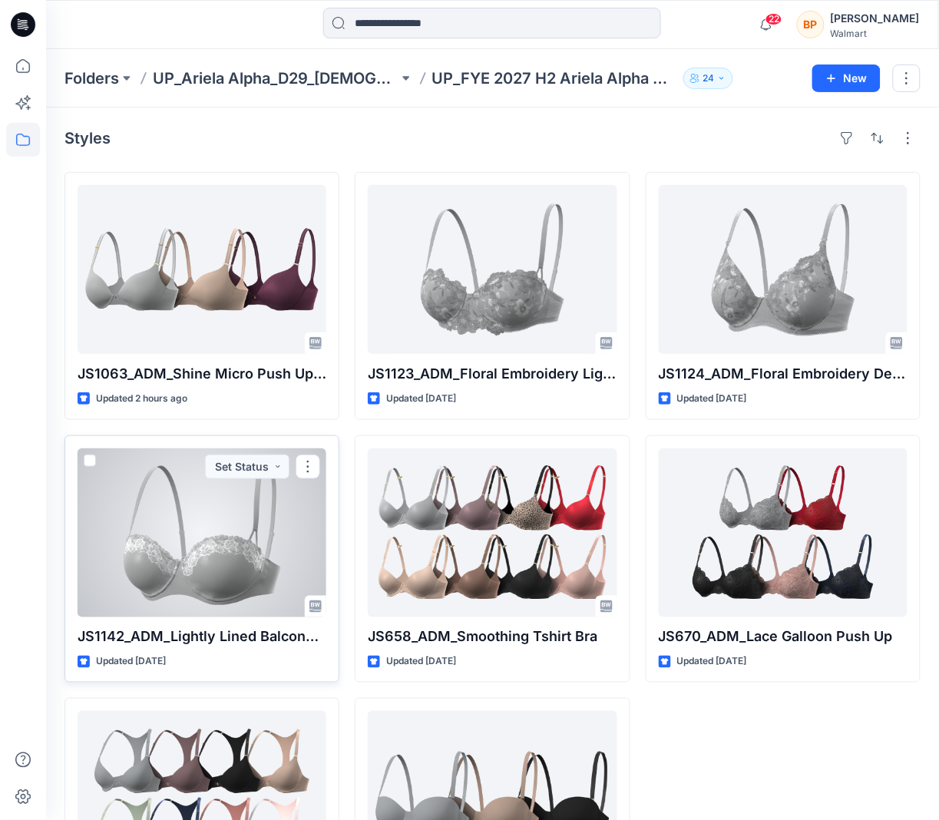
scroll to position [144, 0]
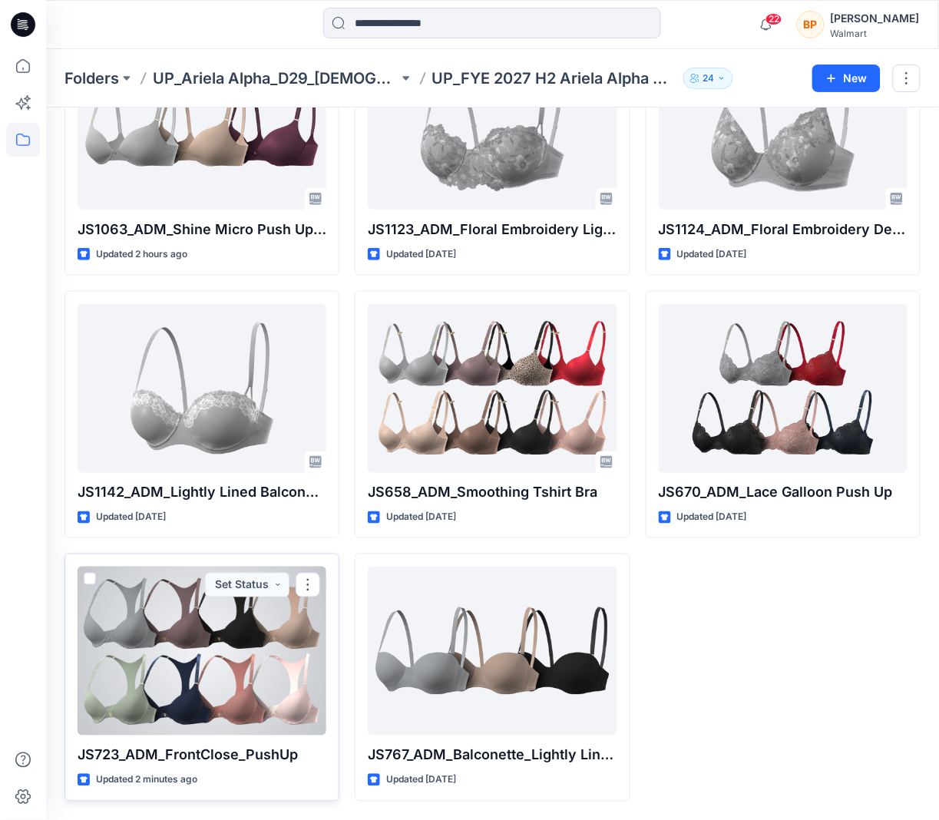
click at [189, 657] on div at bounding box center [202, 651] width 249 height 169
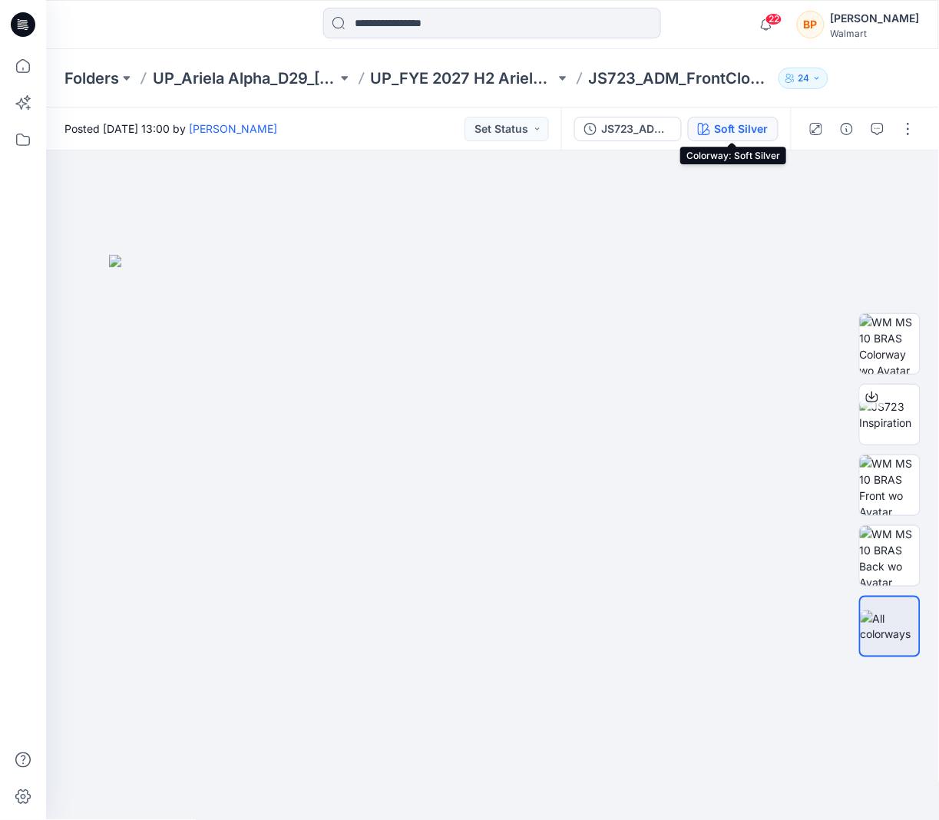
click at [760, 124] on div "Soft Silver" at bounding box center [742, 129] width 54 height 17
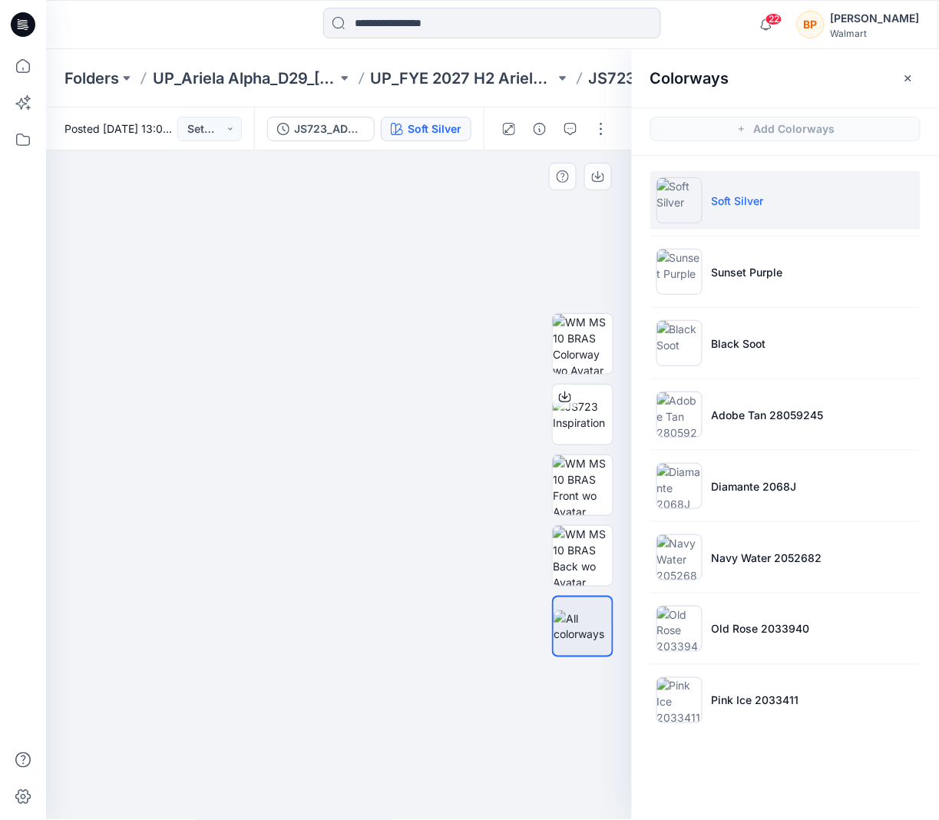
click at [583, 191] on div at bounding box center [339, 486] width 587 height 671
click at [601, 118] on button "button" at bounding box center [601, 129] width 25 height 25
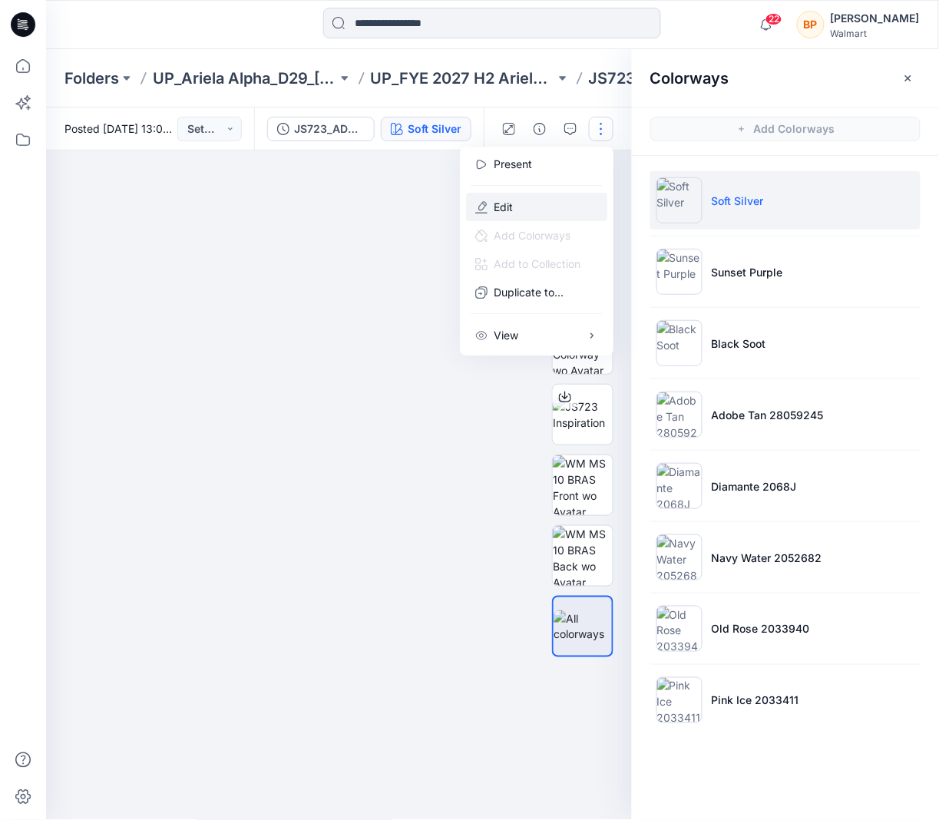
click at [549, 214] on button "Edit" at bounding box center [536, 207] width 141 height 28
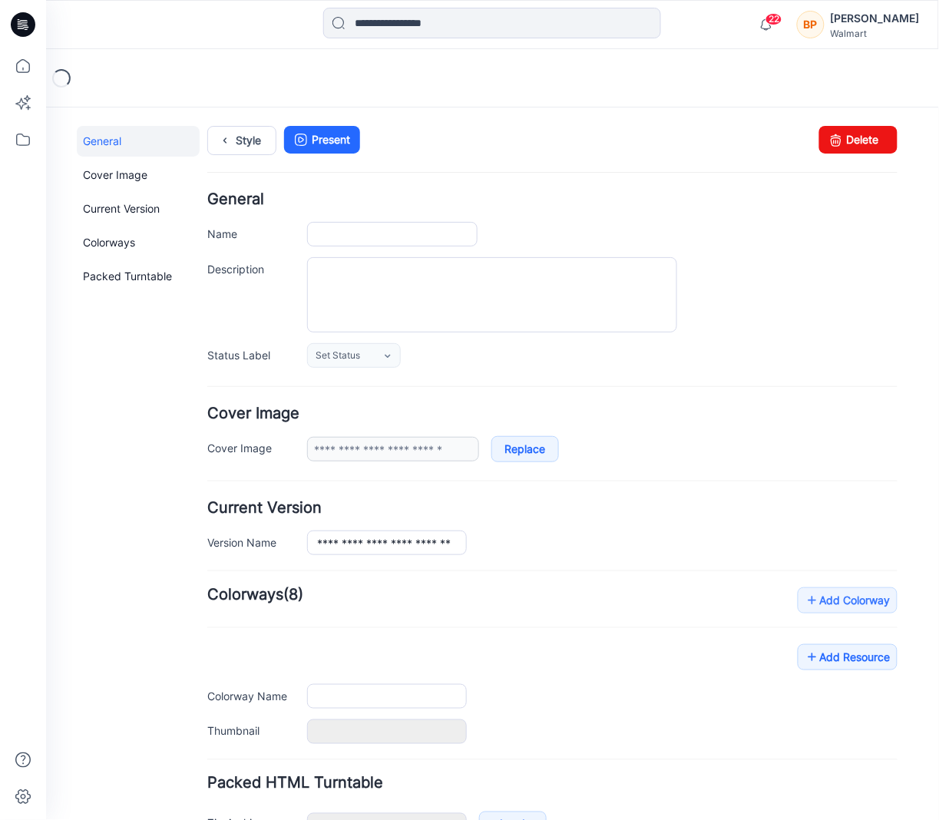
type input "**********"
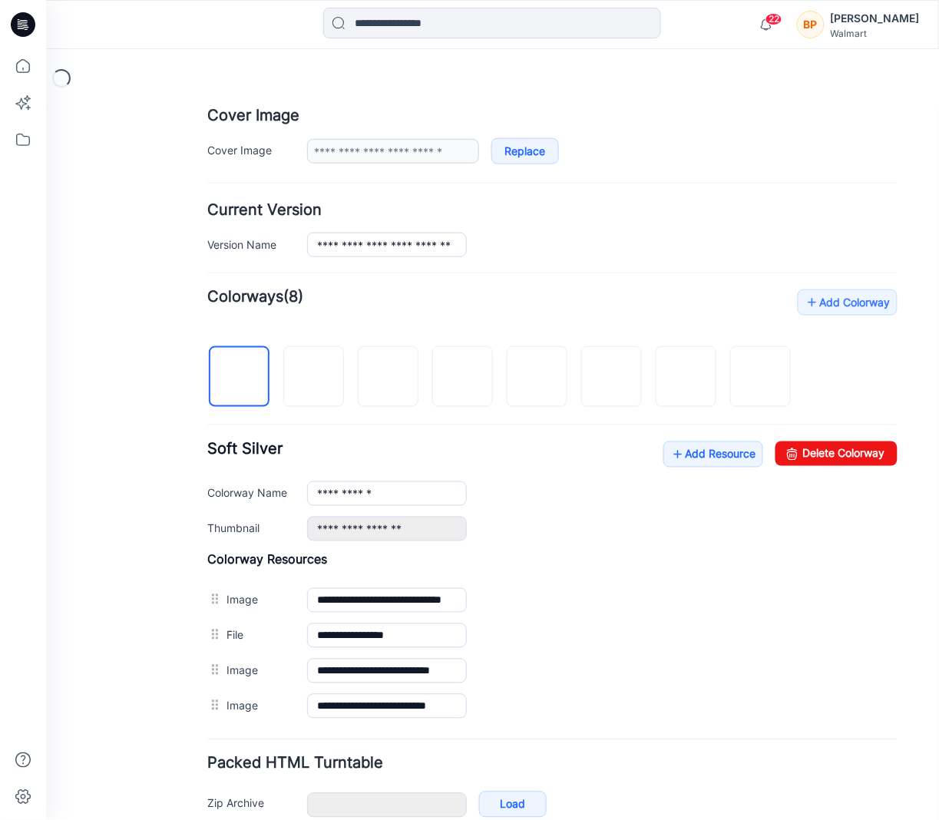
scroll to position [383, 0]
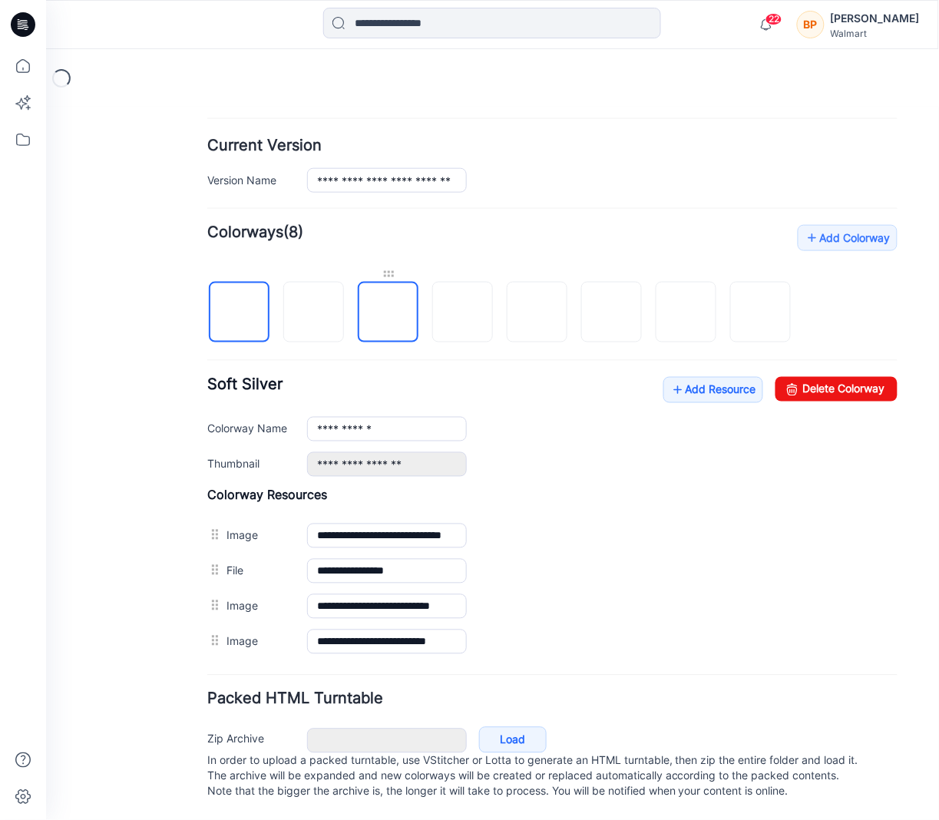
click at [405, 266] on div at bounding box center [387, 273] width 61 height 15
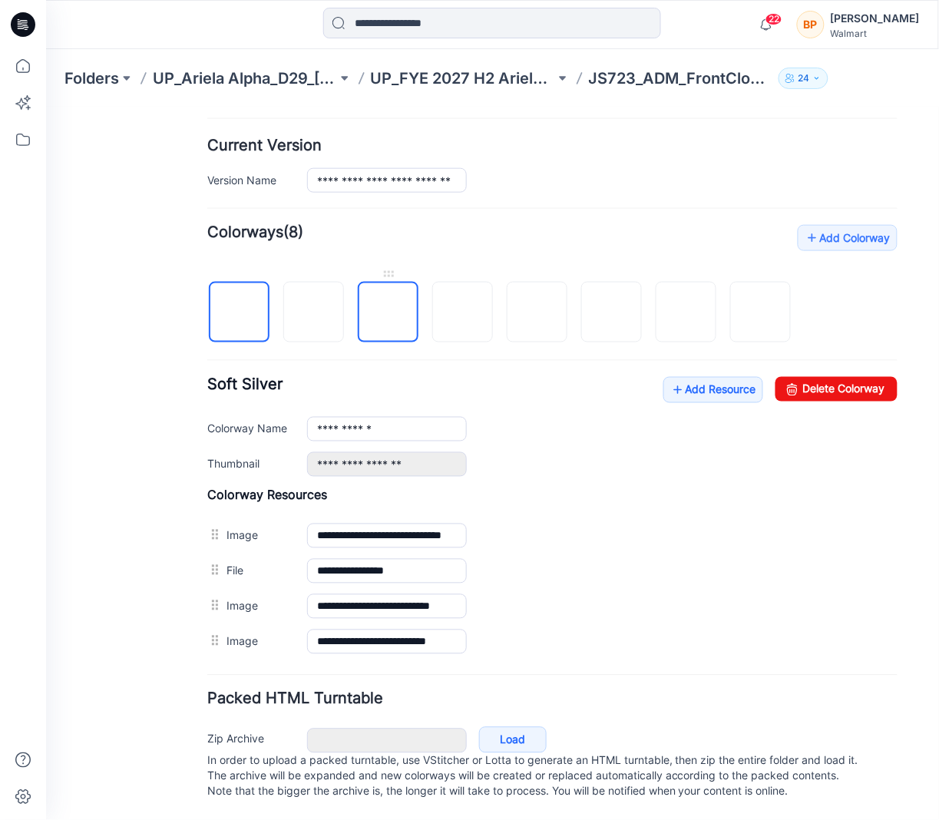
click at [388, 313] on img at bounding box center [388, 313] width 0 height 0
click at [399, 416] on input "**********" at bounding box center [386, 428] width 160 height 25
click at [313, 313] on img at bounding box center [313, 313] width 0 height 0
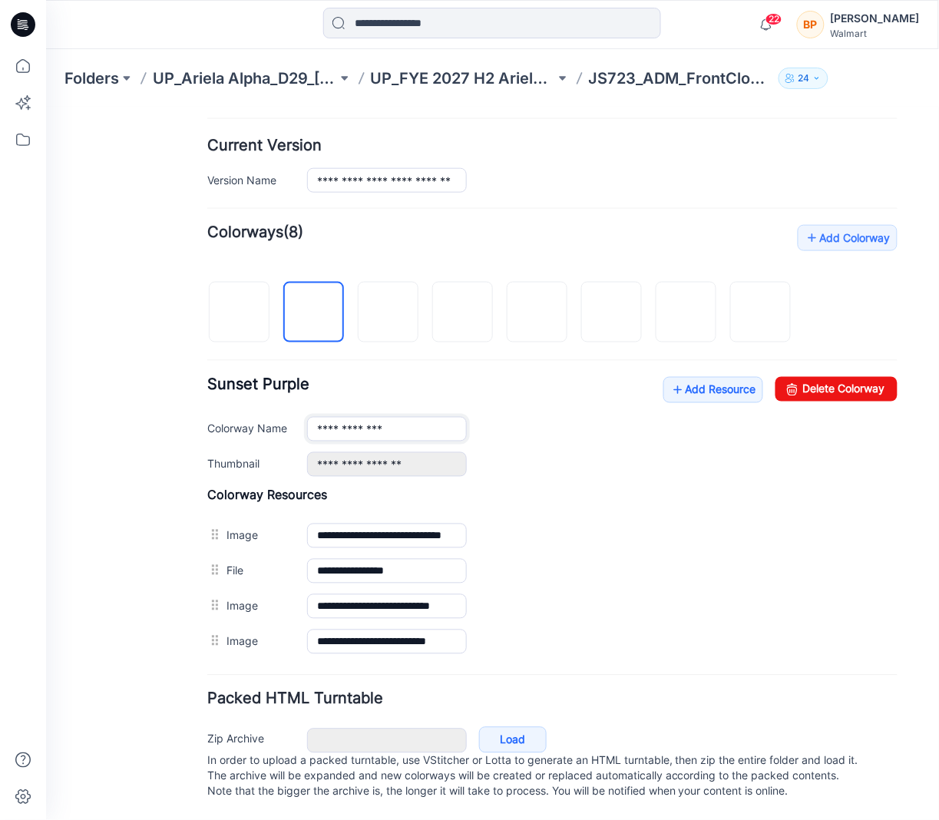
click at [413, 416] on input "**********" at bounding box center [386, 428] width 160 height 25
click at [651, 463] on div "Add Colorway Colorways (8) Sunset Purple Add Resource Delete Colorway Colorway …" at bounding box center [552, 441] width 691 height 435
click at [388, 313] on img at bounding box center [388, 313] width 0 height 0
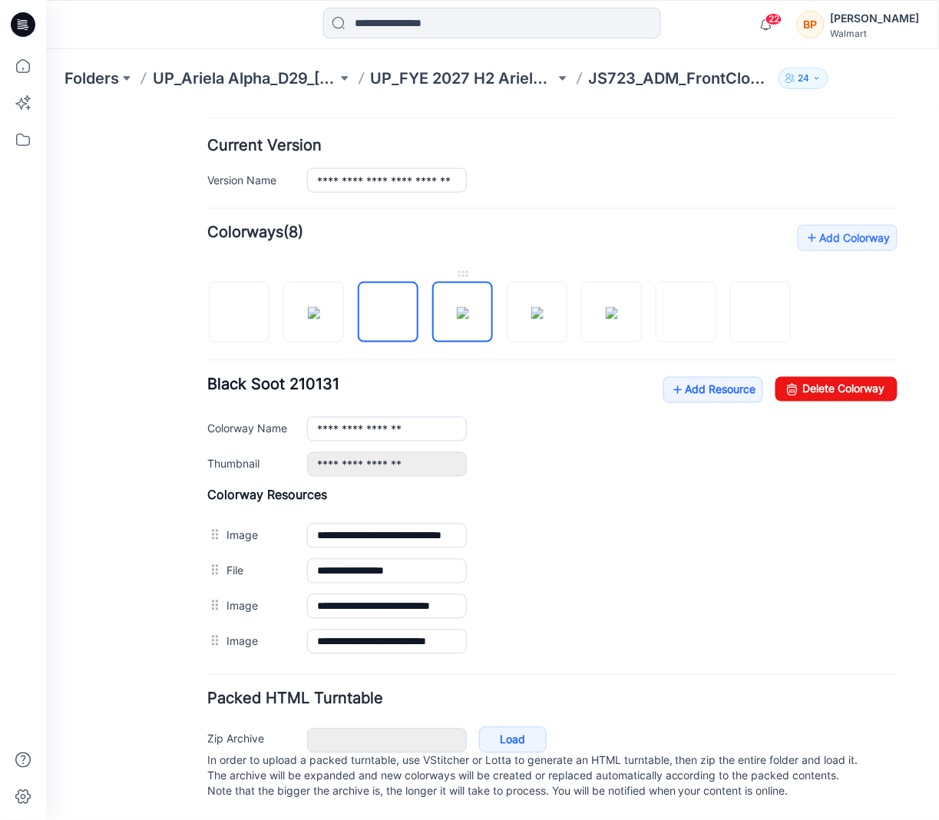
click at [462, 306] on img at bounding box center [462, 312] width 12 height 12
click at [543, 306] on img at bounding box center [537, 312] width 12 height 12
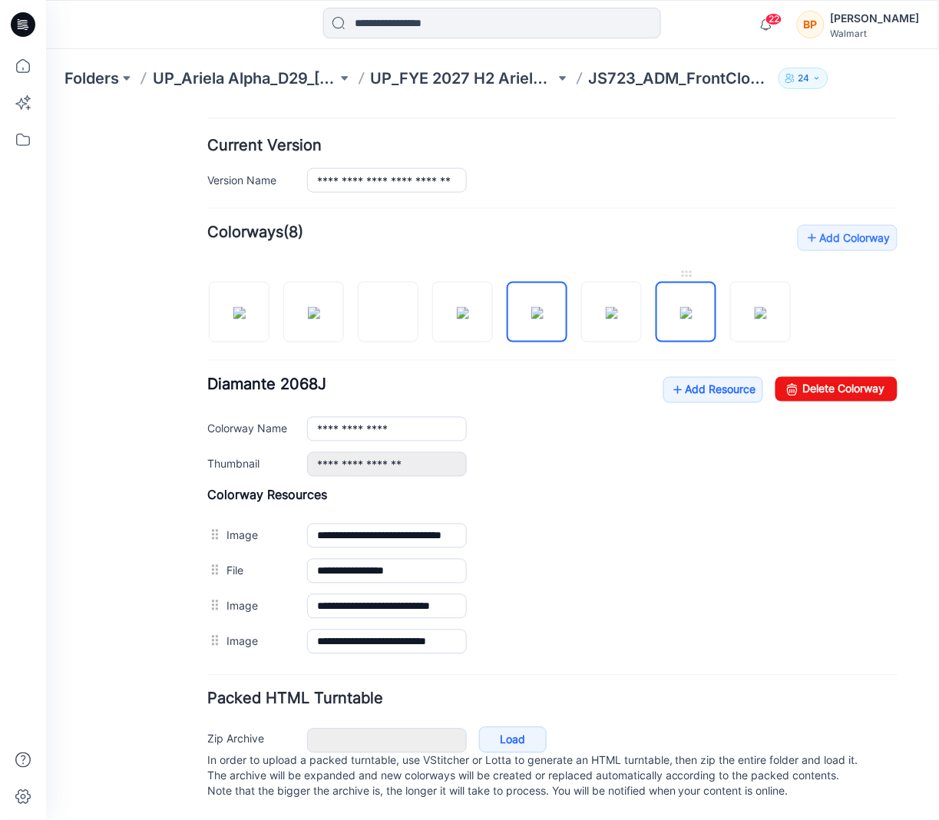
click at [690, 306] on img at bounding box center [686, 312] width 12 height 12
click at [764, 306] on img at bounding box center [760, 312] width 12 height 12
type input "**********"
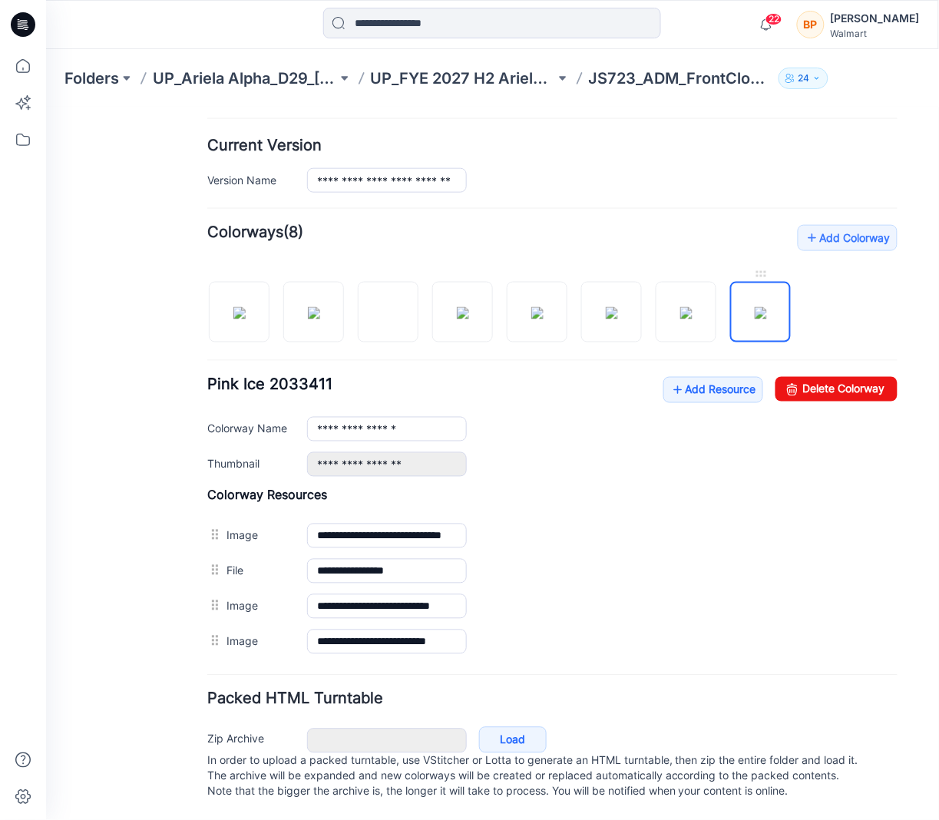
scroll to position [0, 0]
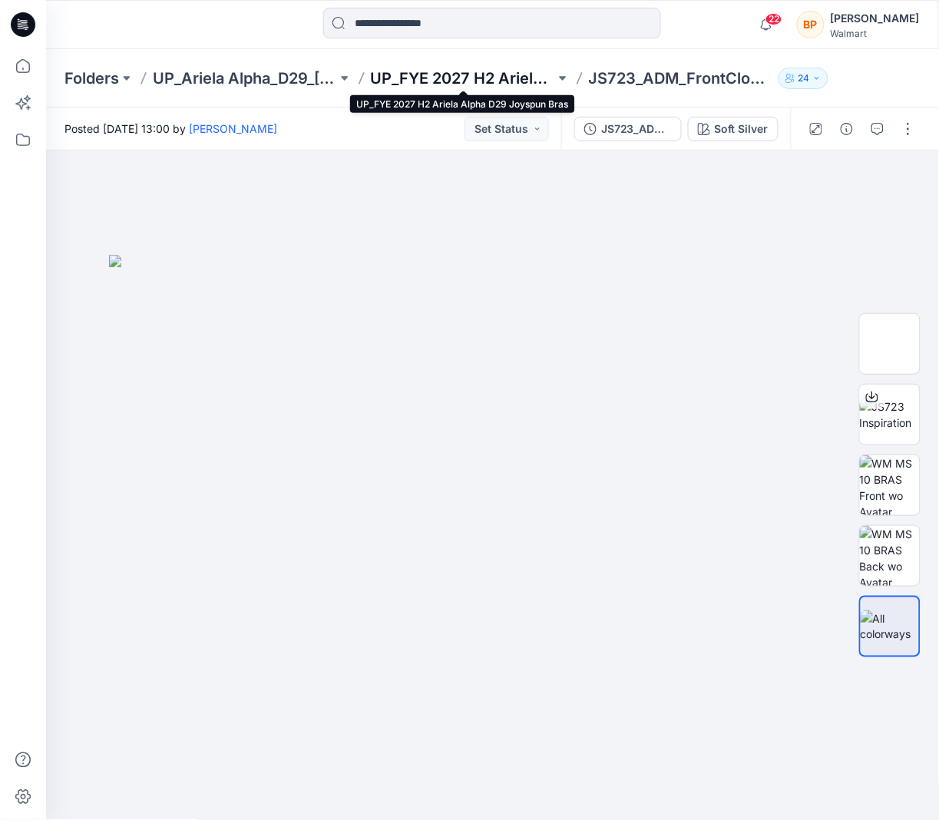
click at [512, 77] on p "UP_FYE 2027 H2 Ariela Alpha D29 Joyspun Bras" at bounding box center [463, 79] width 184 height 22
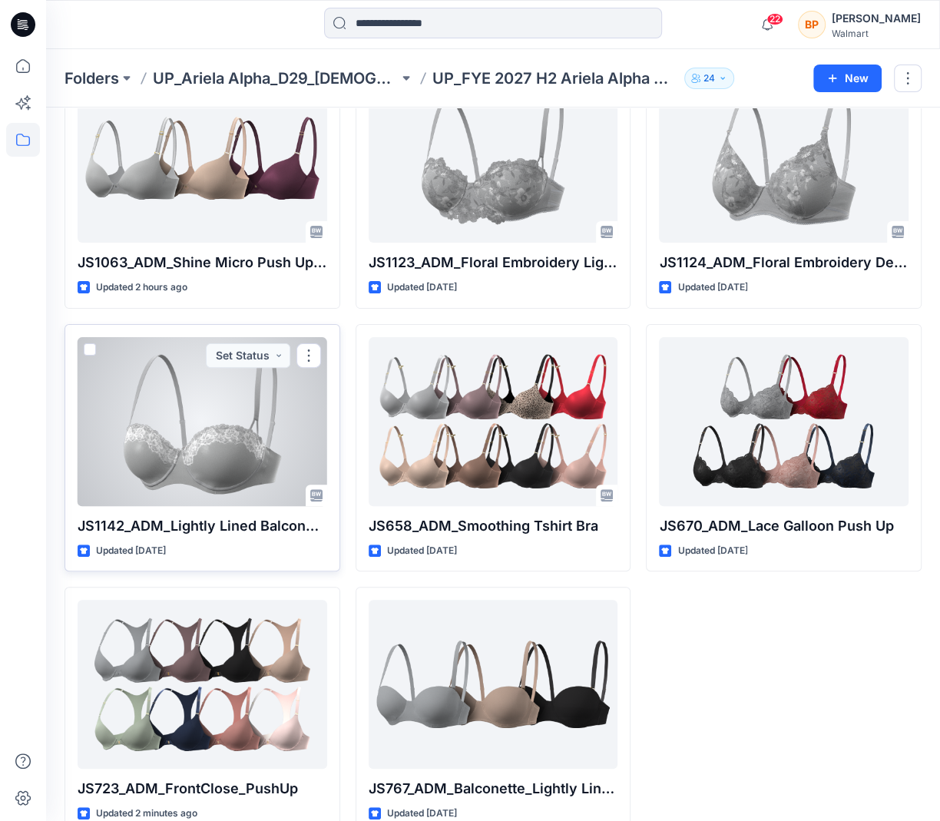
scroll to position [141, 0]
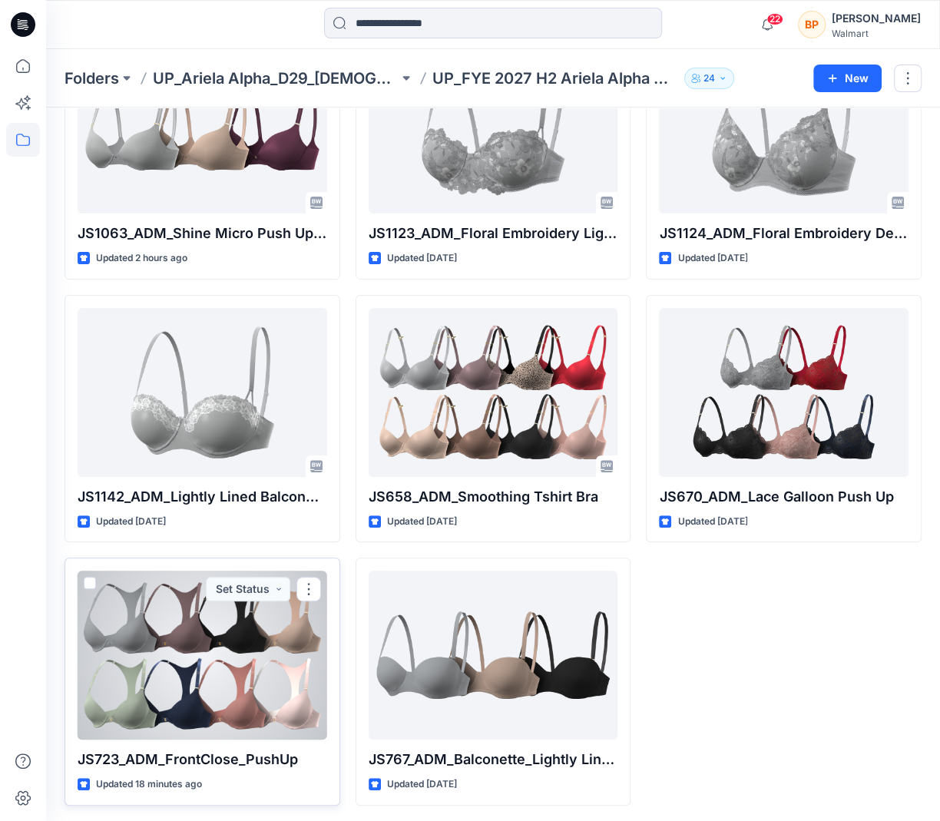
click at [285, 681] on div at bounding box center [203, 655] width 250 height 169
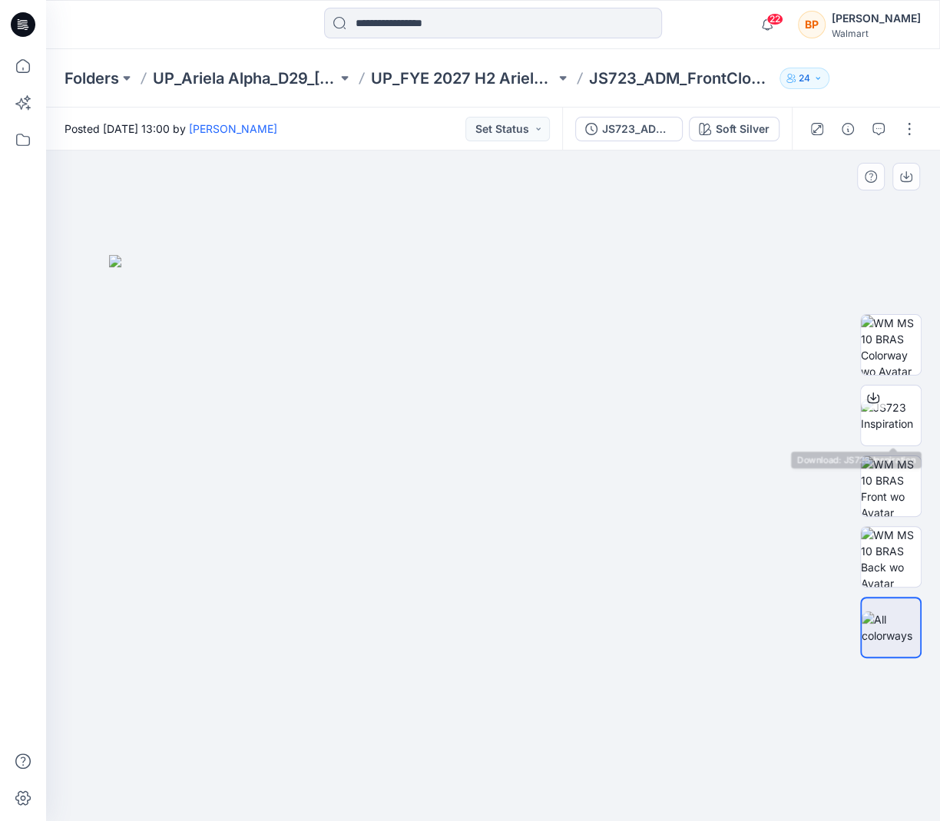
click at [930, 396] on div at bounding box center [891, 486] width 98 height 384
